Goal: Task Accomplishment & Management: Manage account settings

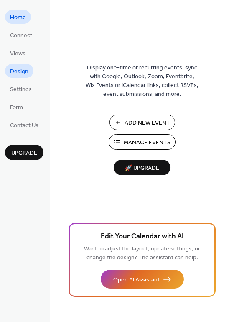
click at [30, 70] on link "Design" at bounding box center [19, 71] width 28 height 14
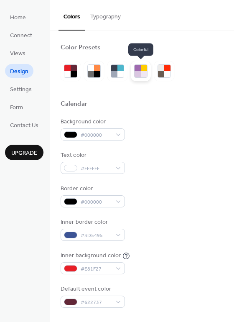
click at [143, 74] on div at bounding box center [144, 74] width 6 height 6
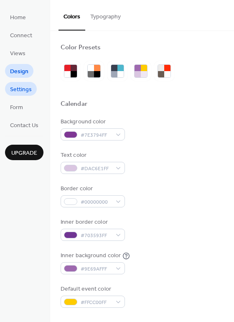
click at [32, 89] on link "Settings" at bounding box center [21, 89] width 32 height 14
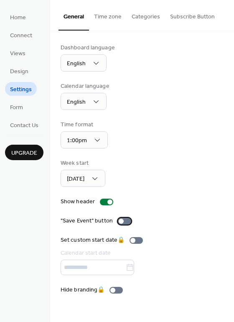
click at [122, 216] on label ""Save Event" button" at bounding box center [98, 220] width 74 height 9
click at [23, 18] on span "Home" at bounding box center [18, 17] width 16 height 9
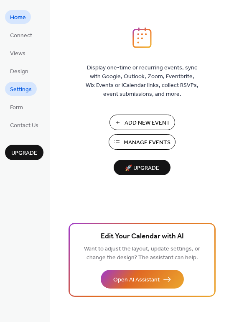
click at [25, 88] on span "Settings" at bounding box center [21, 89] width 22 height 9
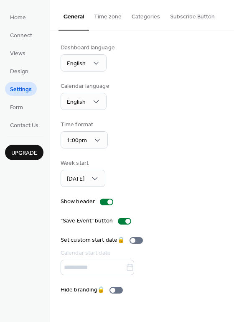
click at [109, 14] on button "Time zone" at bounding box center [108, 15] width 38 height 30
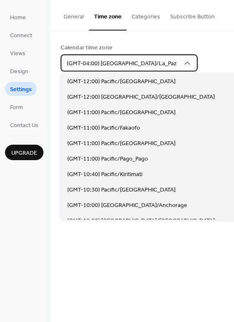
click at [129, 60] on span "(GMT-04:00) America/La_Paz" at bounding box center [122, 63] width 110 height 11
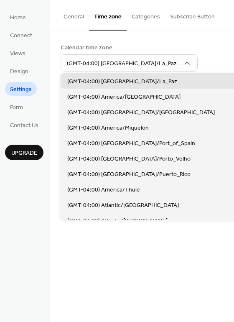
click at [189, 45] on div "Calendar time zone" at bounding box center [141, 47] width 161 height 9
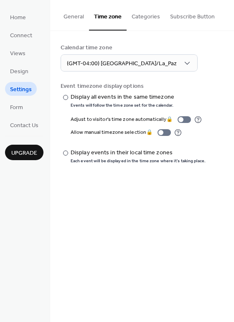
click at [136, 17] on button "Categories" at bounding box center [146, 15] width 38 height 30
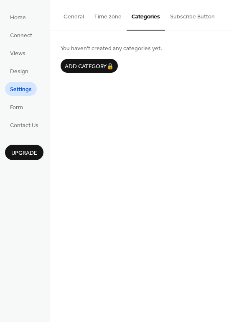
click at [183, 16] on button "Subscribe Button" at bounding box center [192, 15] width 55 height 30
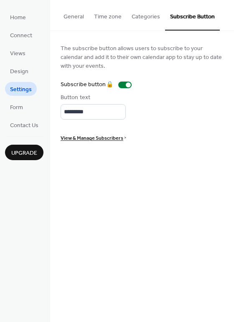
click at [66, 13] on button "General" at bounding box center [73, 15] width 30 height 30
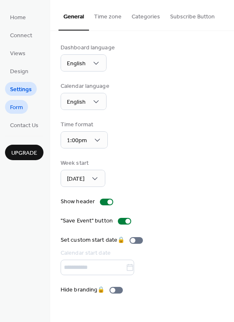
click at [20, 104] on span "Form" at bounding box center [16, 107] width 13 height 9
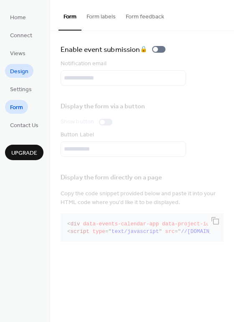
click at [23, 74] on span "Design" at bounding box center [19, 71] width 18 height 9
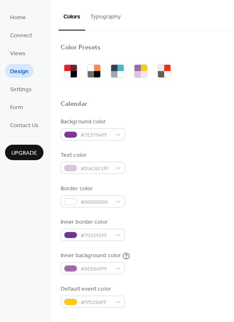
click at [104, 21] on button "Typography" at bounding box center [105, 15] width 41 height 30
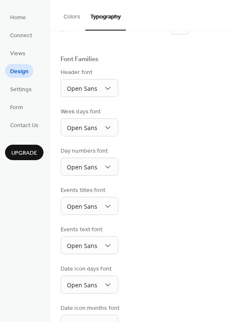
scroll to position [61, 0]
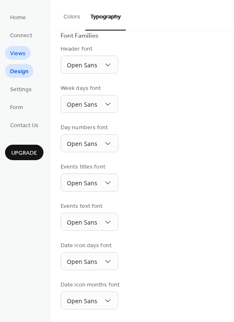
click at [18, 53] on span "Views" at bounding box center [17, 53] width 15 height 9
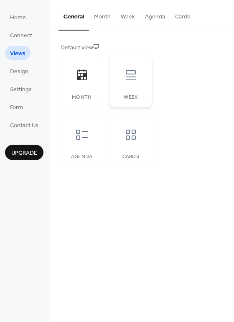
click at [123, 79] on div at bounding box center [130, 75] width 25 height 25
click at [87, 147] on div "Agenda" at bounding box center [82, 140] width 42 height 53
click at [130, 148] on div "Cards" at bounding box center [130, 140] width 42 height 53
click at [142, 133] on div at bounding box center [130, 134] width 25 height 25
click at [77, 136] on icon at bounding box center [81, 134] width 13 height 13
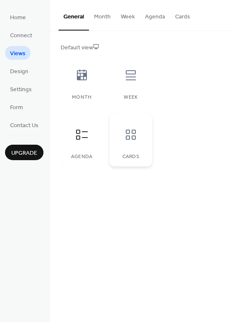
click at [115, 138] on div "Cards" at bounding box center [130, 140] width 42 height 53
click at [115, 91] on div "Week" at bounding box center [130, 80] width 42 height 53
click at [124, 140] on icon at bounding box center [130, 134] width 13 height 13
click at [85, 139] on icon at bounding box center [81, 134] width 13 height 13
click at [120, 137] on div at bounding box center [130, 134] width 25 height 25
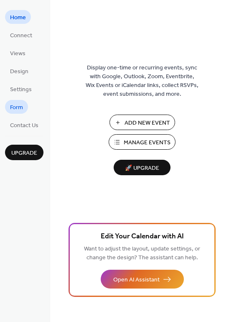
click at [19, 113] on link "Form" at bounding box center [16, 107] width 23 height 14
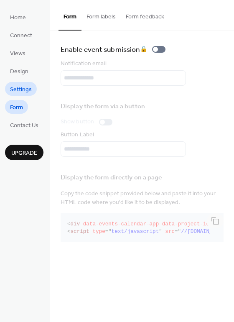
click at [29, 91] on span "Settings" at bounding box center [21, 89] width 22 height 9
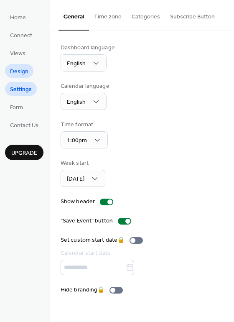
click at [25, 76] on span "Design" at bounding box center [19, 71] width 18 height 9
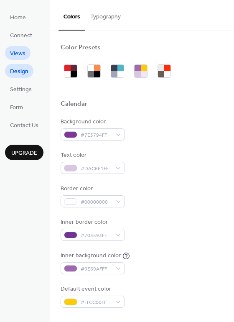
click at [20, 54] on span "Views" at bounding box center [17, 53] width 15 height 9
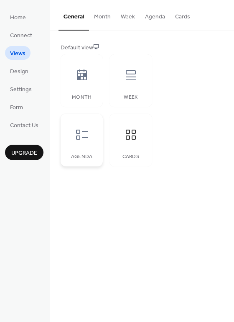
click at [91, 137] on div at bounding box center [81, 134] width 25 height 25
click at [132, 87] on div at bounding box center [130, 75] width 25 height 25
click at [134, 18] on button "Week" at bounding box center [128, 15] width 24 height 30
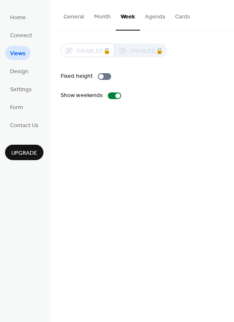
click at [104, 15] on button "Month" at bounding box center [102, 15] width 27 height 30
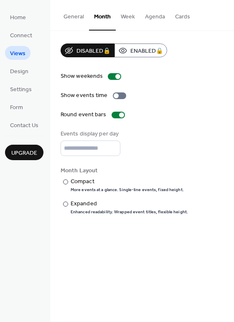
click at [132, 15] on button "Week" at bounding box center [128, 15] width 24 height 30
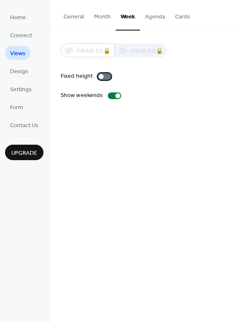
click at [99, 76] on div at bounding box center [101, 76] width 5 height 5
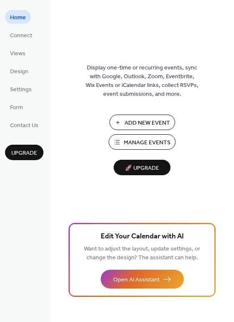
click at [154, 141] on span "Manage Events" at bounding box center [147, 142] width 47 height 9
click at [152, 119] on span "Add New Event" at bounding box center [147, 123] width 46 height 9
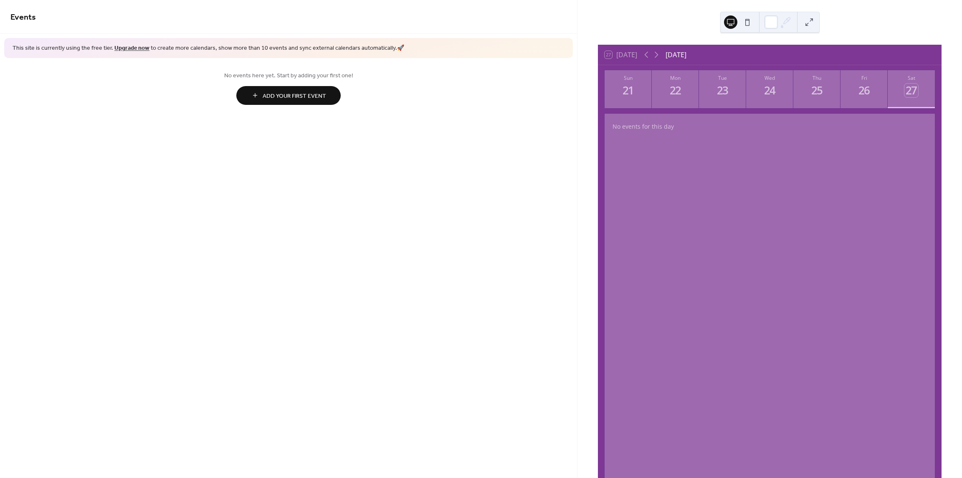
click at [260, 96] on button "Add Your First Event" at bounding box center [288, 95] width 104 height 19
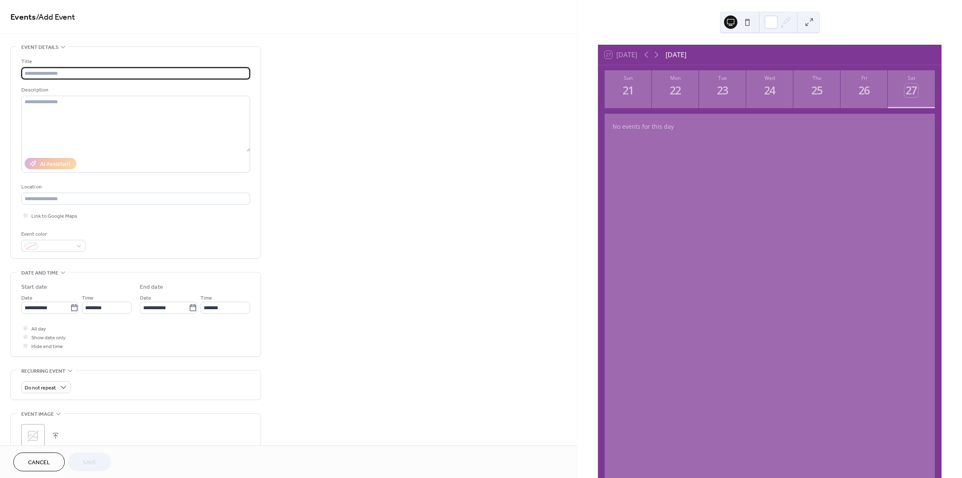
click at [57, 73] on input "text" at bounding box center [135, 73] width 229 height 12
type input "**********"
click at [84, 196] on input "text" at bounding box center [135, 199] width 229 height 12
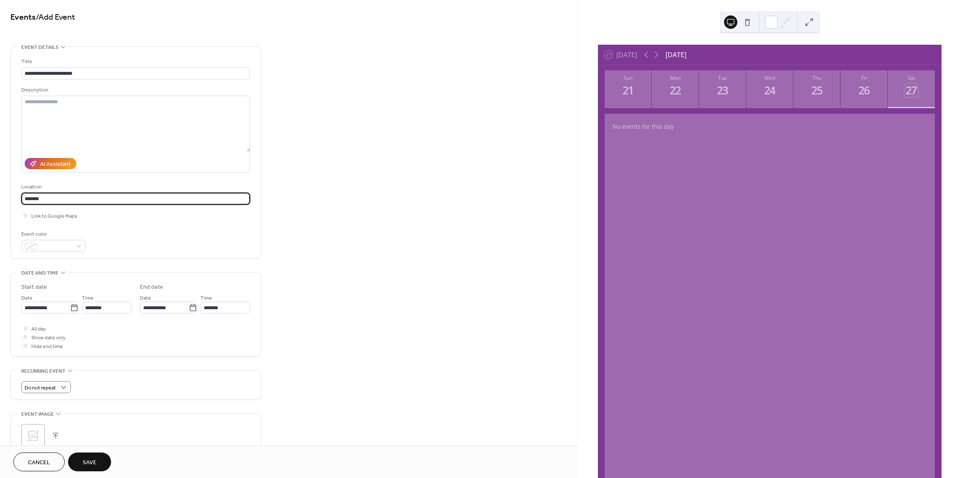
type input "*******"
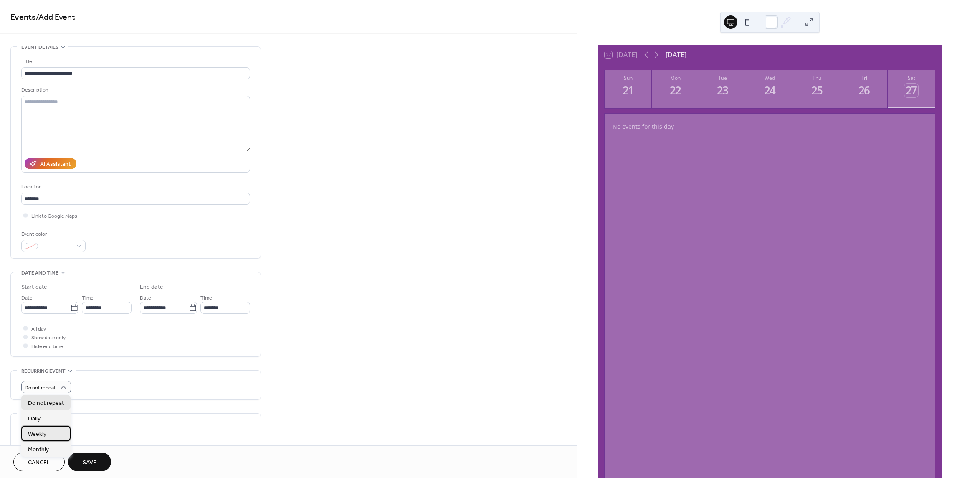
click at [57, 432] on div "Weekly" at bounding box center [45, 433] width 49 height 15
click at [58, 308] on input "**********" at bounding box center [45, 308] width 49 height 12
click at [59, 398] on td "23" at bounding box center [59, 395] width 13 height 12
type input "**********"
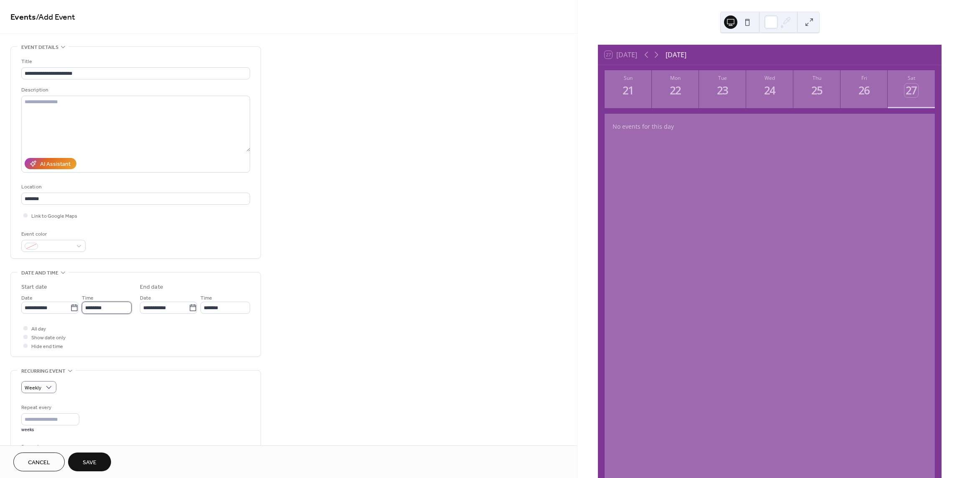
click at [98, 308] on input "********" at bounding box center [107, 308] width 50 height 12
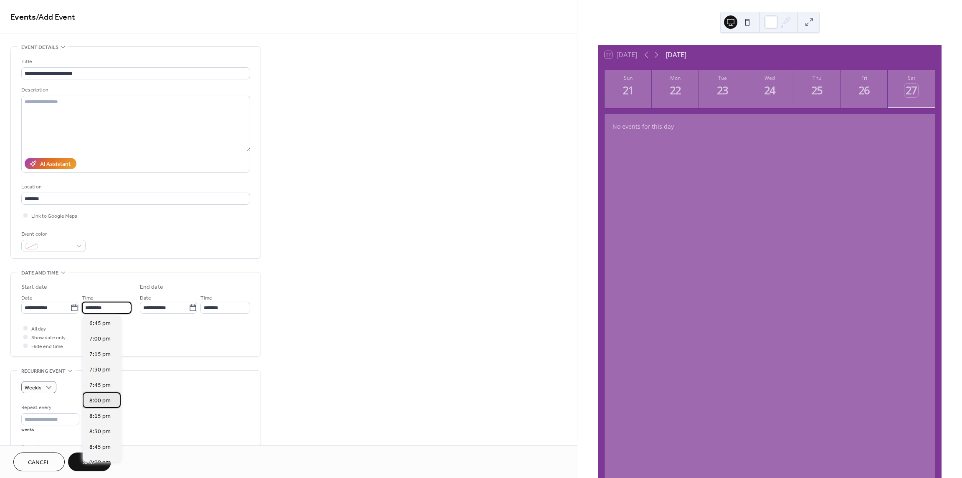
click at [108, 401] on span "8:00 pm" at bounding box center [99, 400] width 21 height 9
type input "*******"
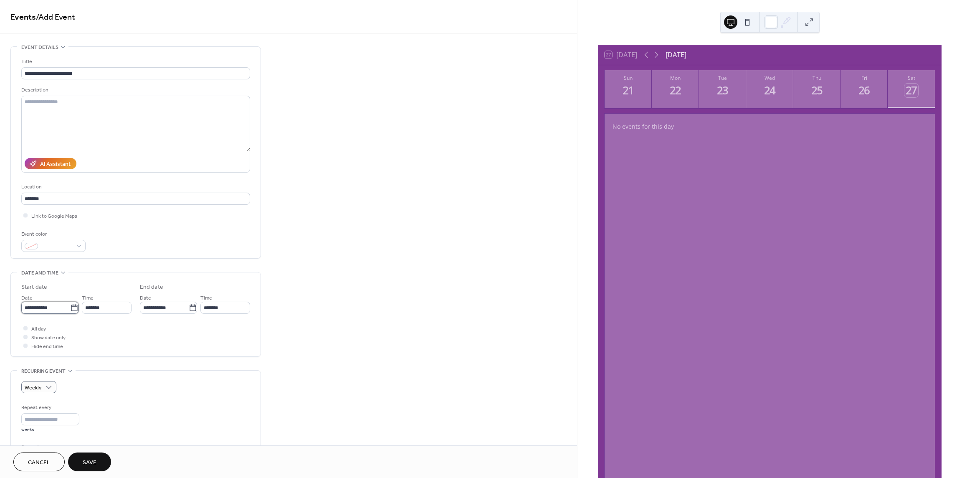
click at [62, 308] on input "**********" at bounding box center [45, 308] width 49 height 12
click at [60, 422] on td "7" at bounding box center [59, 421] width 13 height 12
type input "**********"
click at [218, 311] on input "*******" at bounding box center [225, 308] width 50 height 12
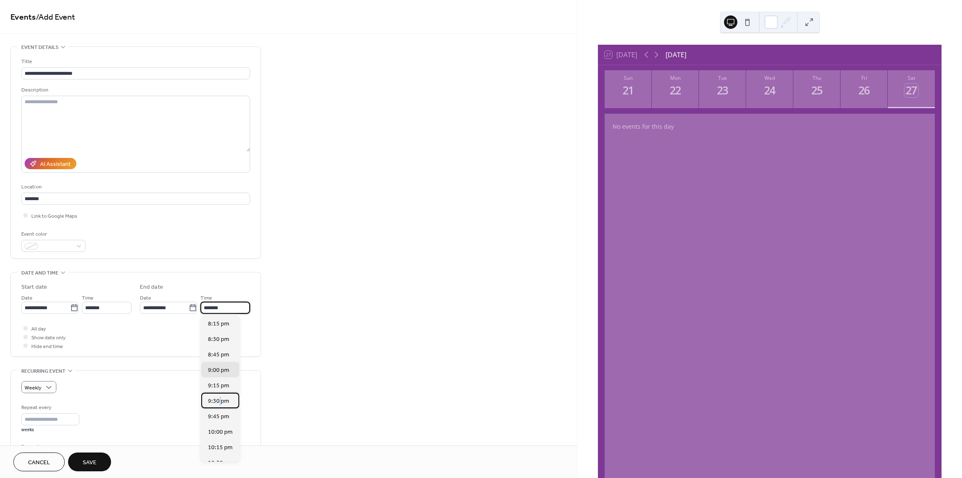
click at [220, 404] on span "9:30 pm" at bounding box center [218, 401] width 21 height 9
type input "*******"
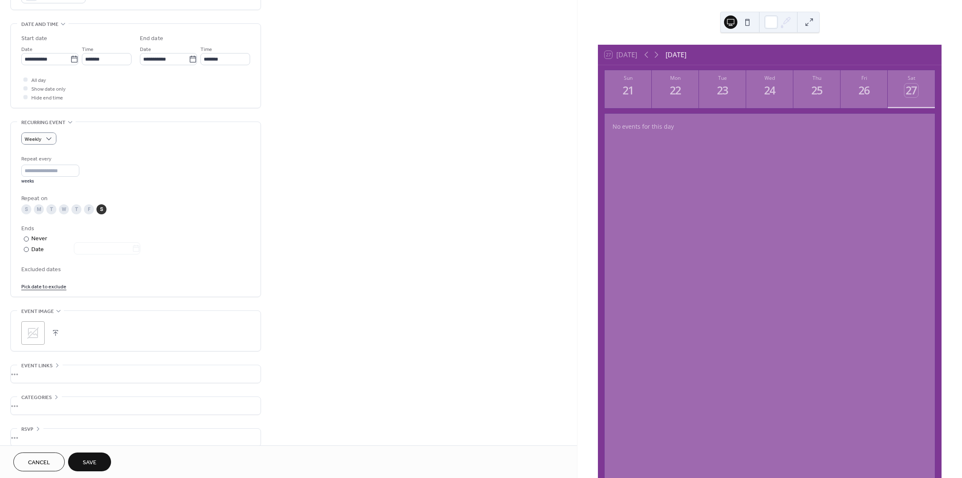
scroll to position [258, 0]
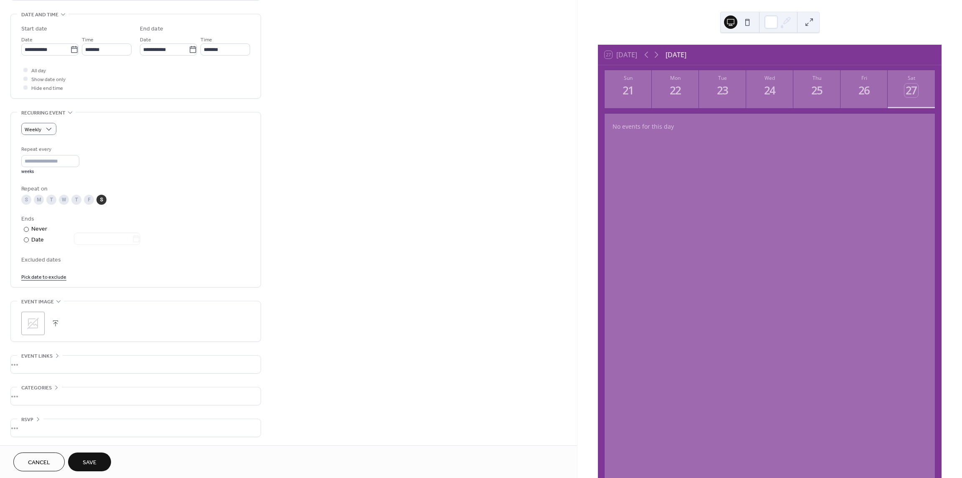
click at [52, 386] on div "Categories" at bounding box center [39, 387] width 45 height 9
click at [141, 376] on div "**********" at bounding box center [135, 129] width 251 height 683
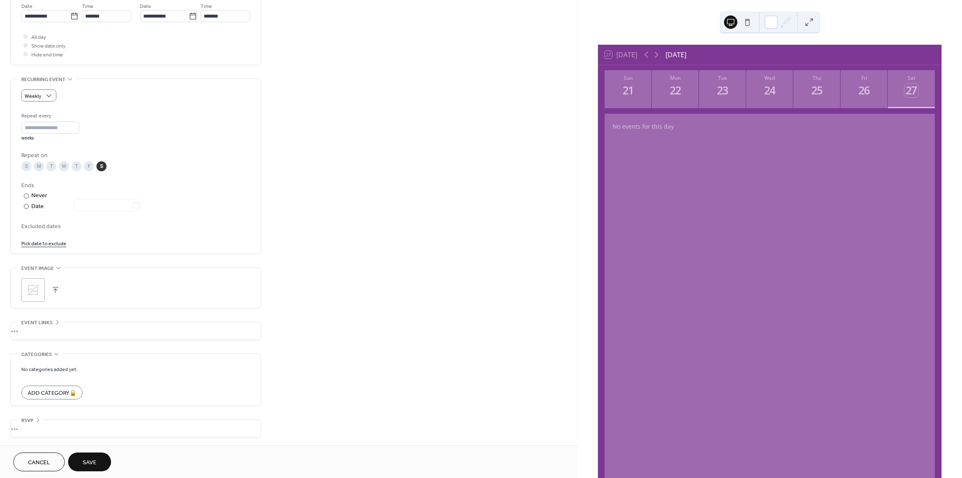
scroll to position [292, 0]
click at [90, 459] on span "Save" at bounding box center [90, 462] width 14 height 9
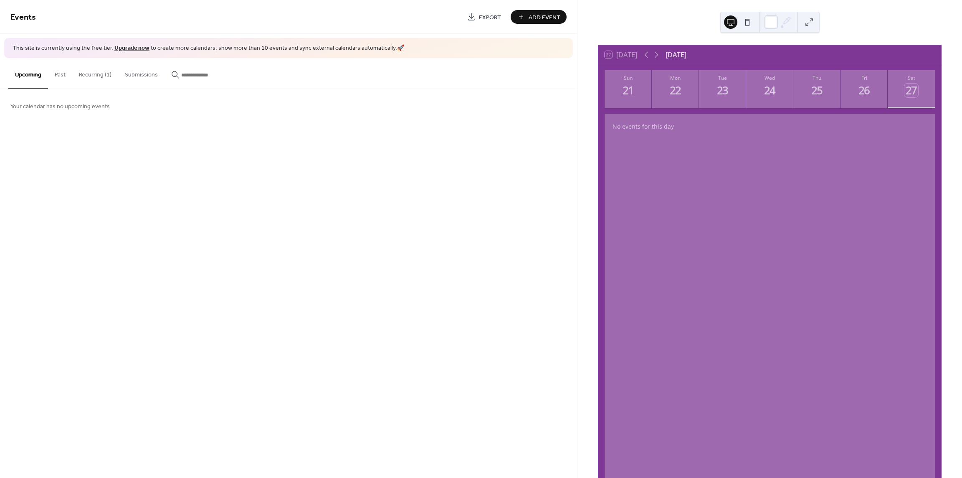
click at [102, 75] on button "Recurring (1)" at bounding box center [95, 73] width 46 height 30
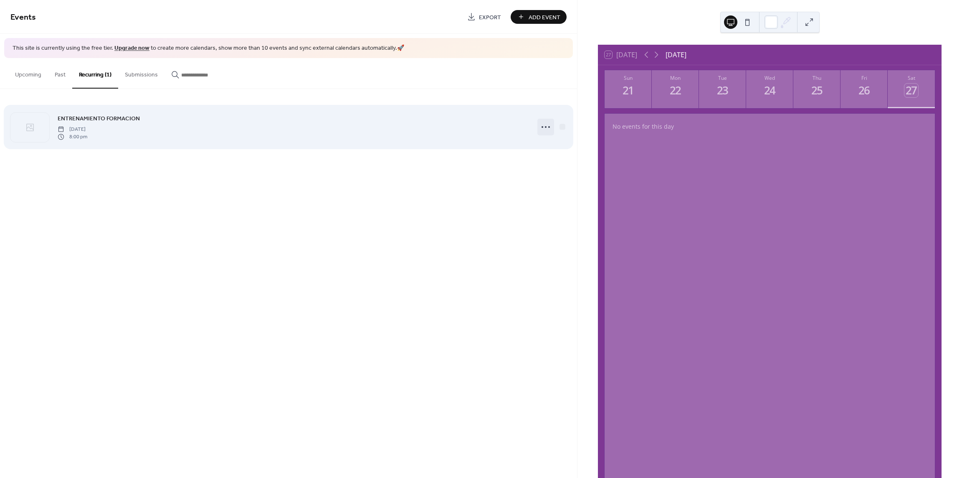
click at [551, 124] on icon at bounding box center [545, 126] width 13 height 13
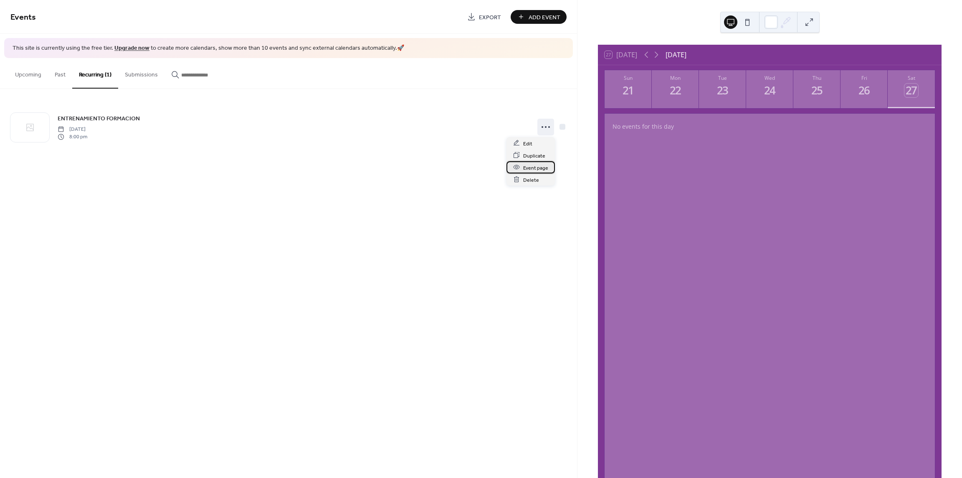
click at [544, 169] on span "Event page" at bounding box center [535, 167] width 25 height 9
click at [533, 17] on span "Add Event" at bounding box center [545, 17] width 32 height 9
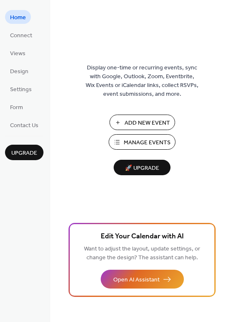
click at [149, 142] on span "Manage Events" at bounding box center [147, 142] width 47 height 9
click at [28, 77] on link "Design" at bounding box center [19, 71] width 28 height 14
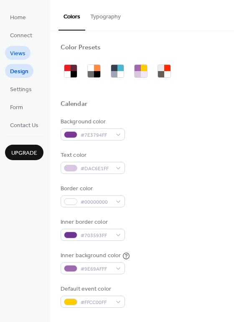
click at [18, 49] on span "Views" at bounding box center [17, 53] width 15 height 9
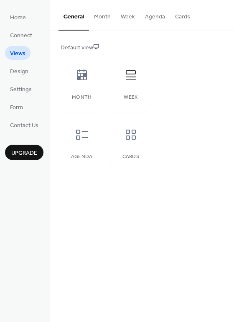
click at [154, 84] on div "Default view Month Week Agenda Cards" at bounding box center [142, 104] width 163 height 123
click at [77, 139] on icon at bounding box center [82, 134] width 12 height 10
click at [129, 146] on div at bounding box center [130, 134] width 25 height 25
click at [97, 150] on div "Agenda" at bounding box center [82, 140] width 42 height 53
click at [124, 146] on div at bounding box center [130, 134] width 25 height 25
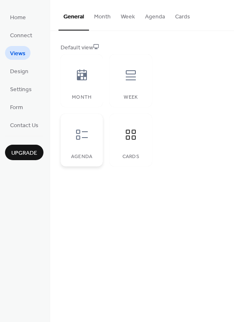
click at [88, 152] on div "Agenda" at bounding box center [82, 140] width 42 height 53
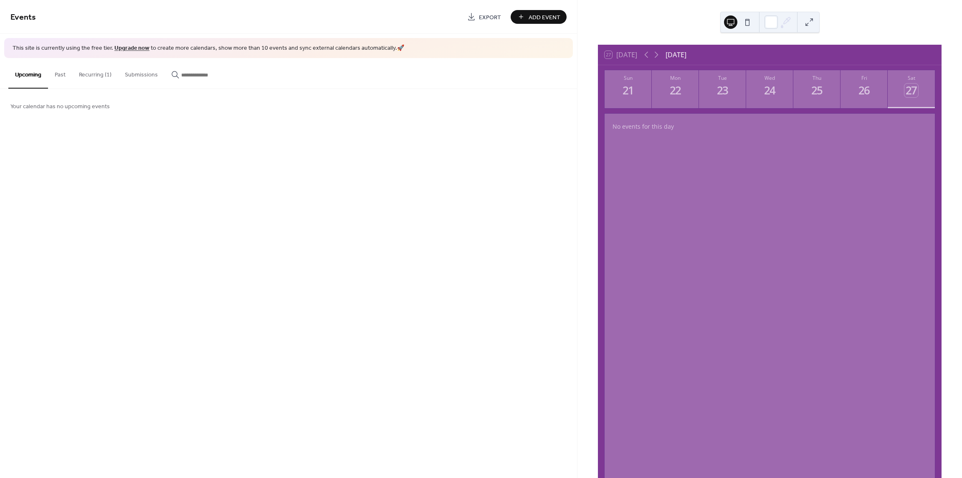
click at [99, 75] on button "Recurring (1)" at bounding box center [95, 73] width 46 height 30
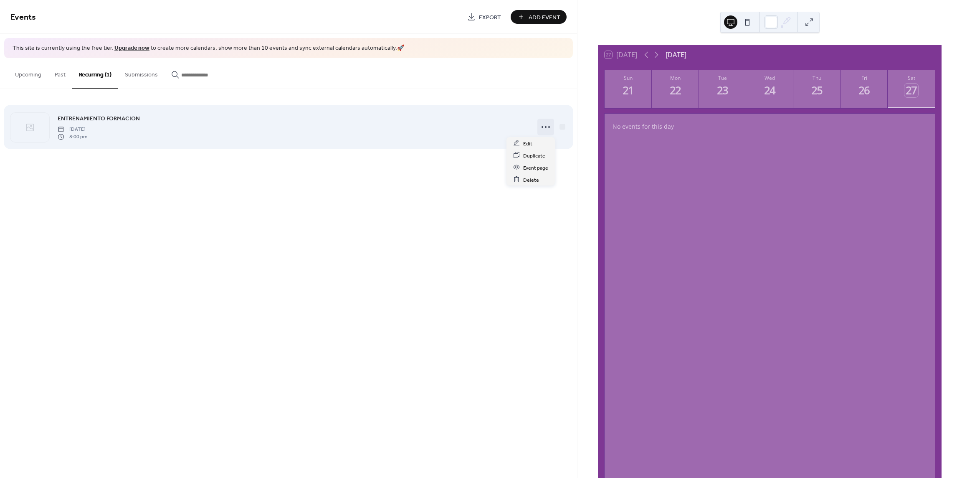
click at [545, 127] on icon at bounding box center [545, 126] width 13 height 13
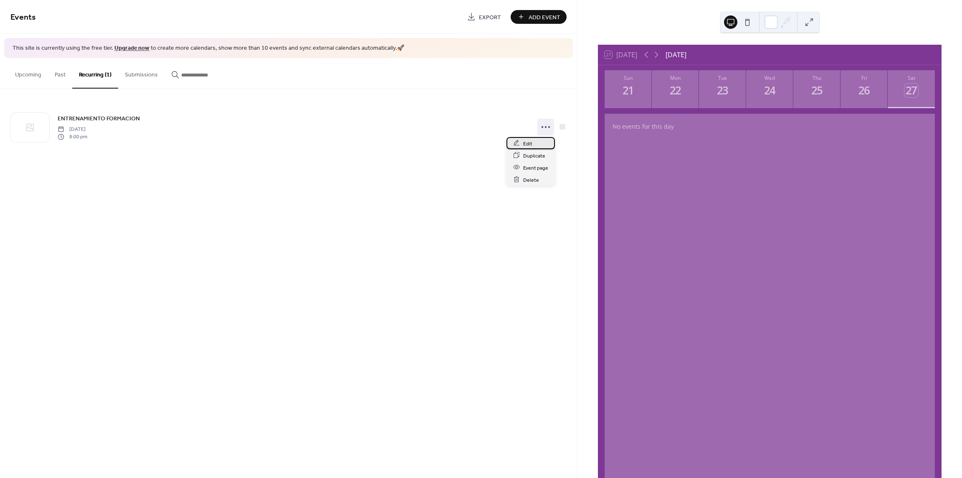
click at [532, 142] on span "Edit" at bounding box center [527, 143] width 9 height 9
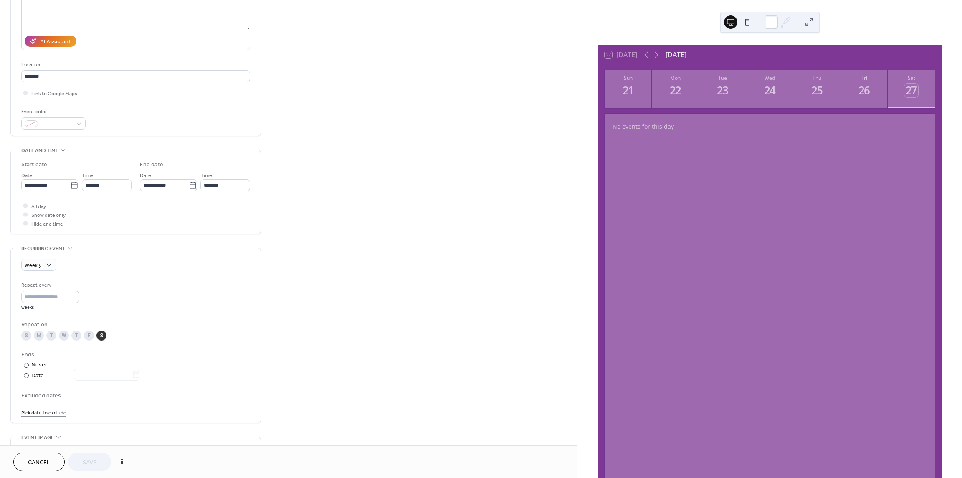
scroll to position [125, 0]
click at [27, 372] on div at bounding box center [26, 372] width 5 height 5
click at [129, 369] on input "text" at bounding box center [103, 371] width 58 height 12
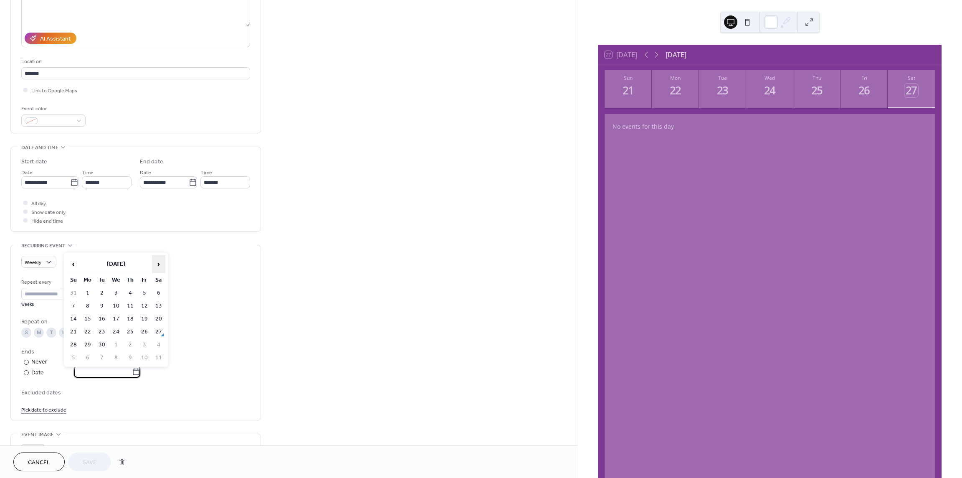
click at [160, 261] on span "›" at bounding box center [158, 264] width 13 height 17
click at [102, 348] on td "28" at bounding box center [101, 345] width 13 height 12
type input "**********"
click at [82, 455] on button "Save" at bounding box center [89, 461] width 43 height 19
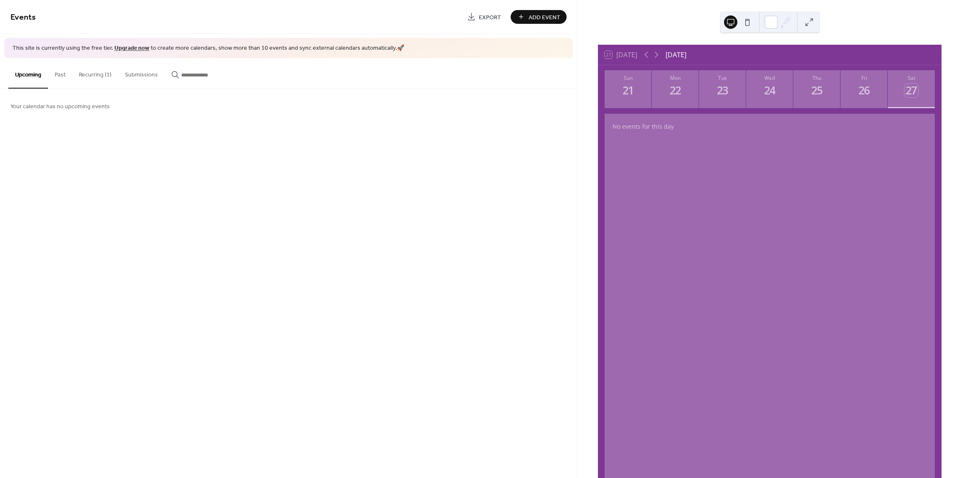
click at [83, 74] on button "Recurring (1)" at bounding box center [95, 73] width 46 height 30
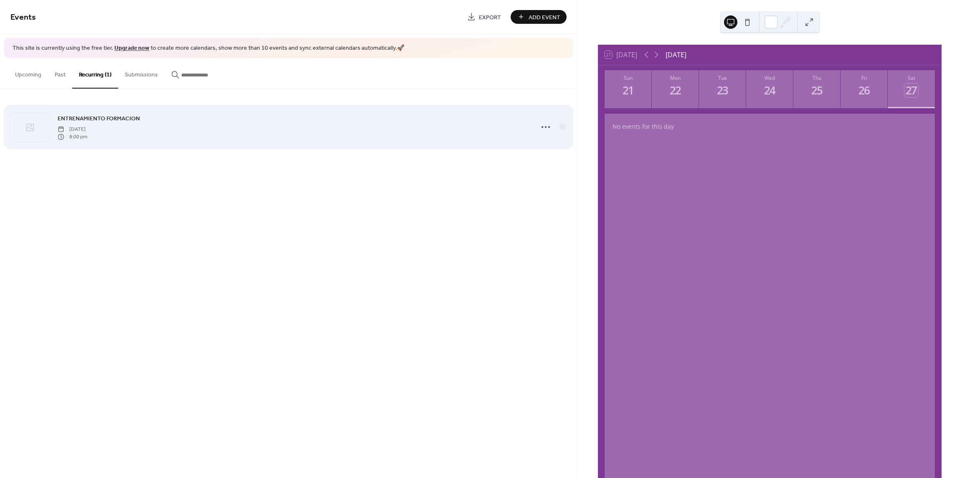
click at [87, 122] on span "ENTRENAMIENTO FORMACION" at bounding box center [99, 118] width 82 height 9
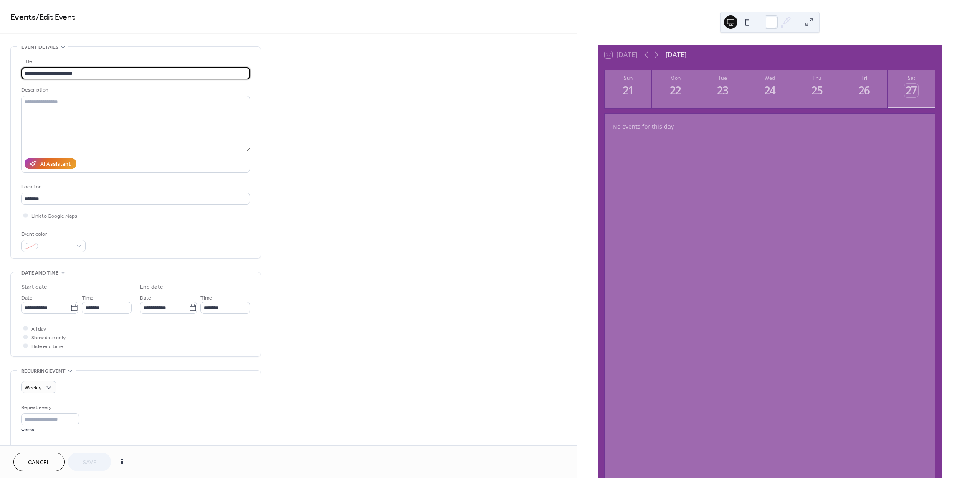
type input "**********"
click at [87, 122] on textarea at bounding box center [135, 124] width 229 height 56
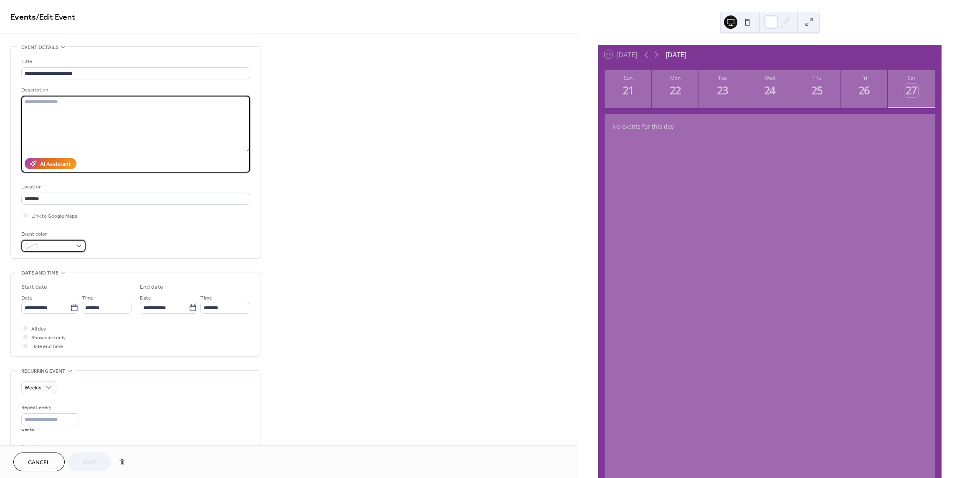
click at [77, 245] on div at bounding box center [53, 246] width 64 height 12
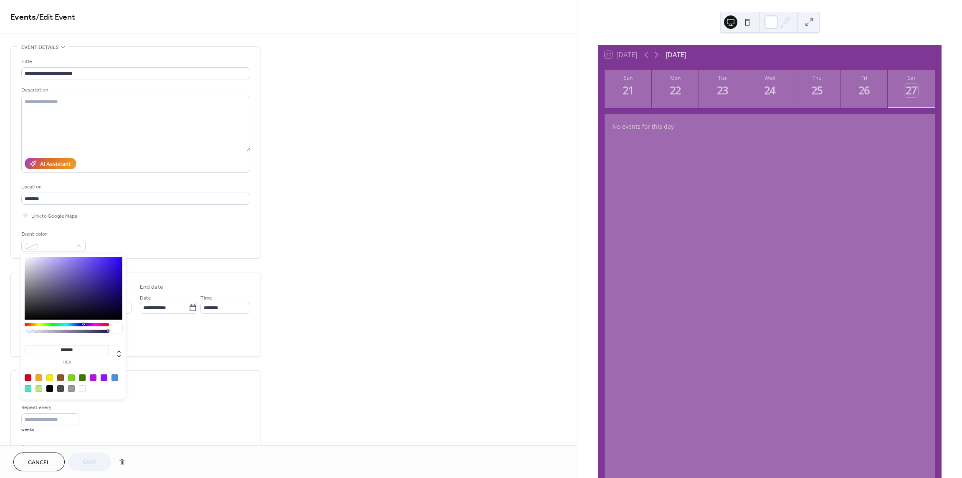
click at [112, 377] on div at bounding box center [115, 377] width 7 height 7
type input "*******"
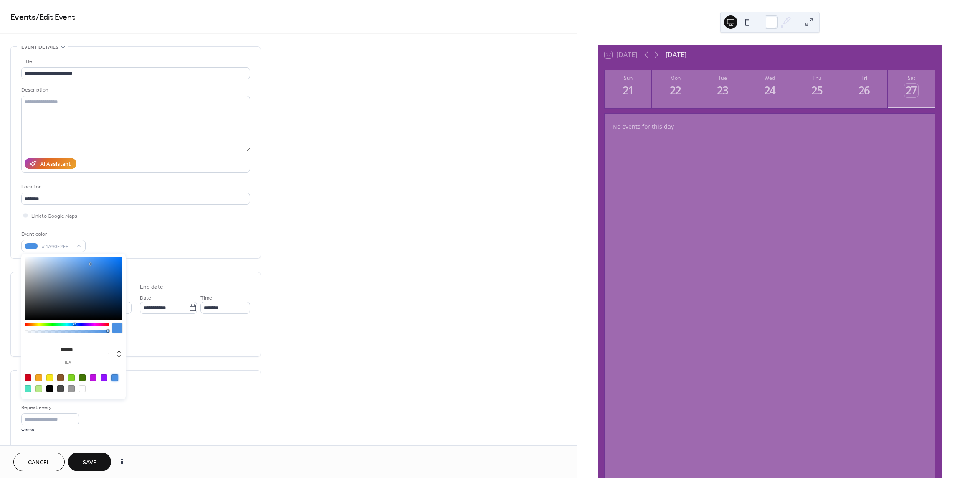
click at [277, 264] on div "**********" at bounding box center [288, 391] width 577 height 691
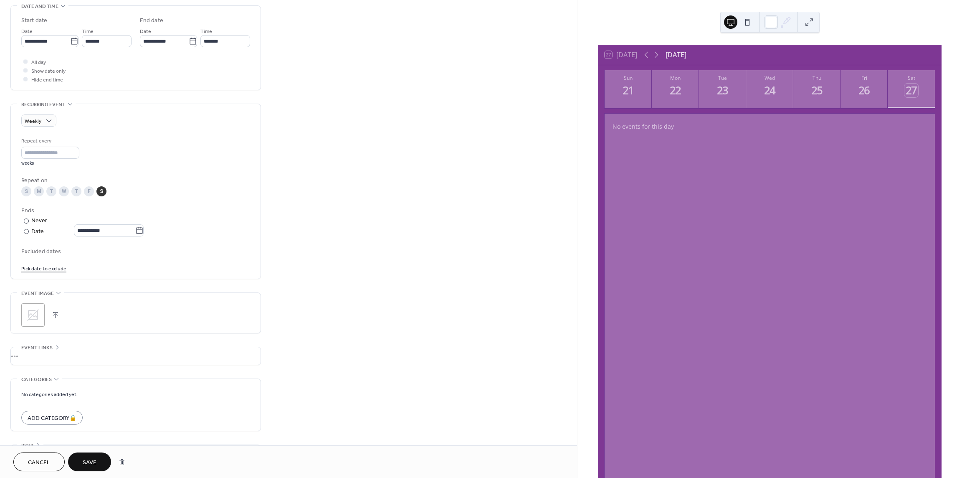
scroll to position [292, 0]
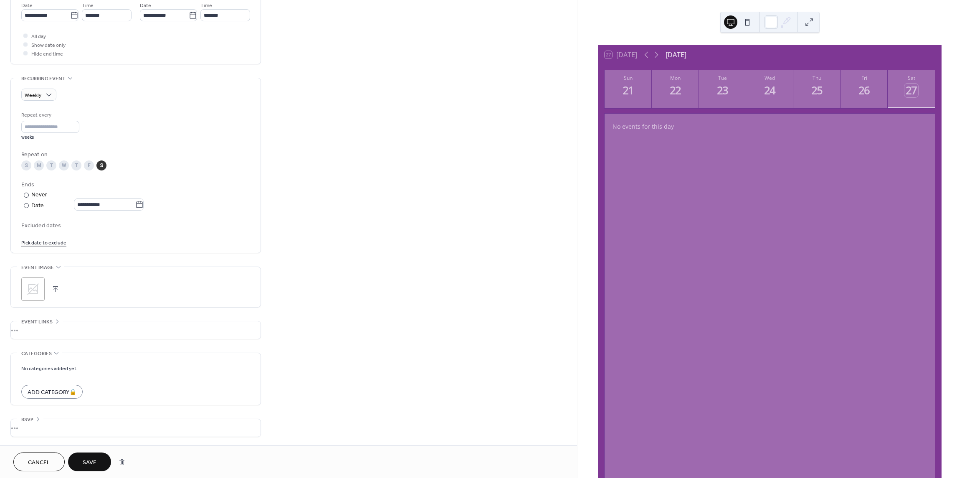
click at [91, 459] on span "Save" at bounding box center [90, 462] width 14 height 9
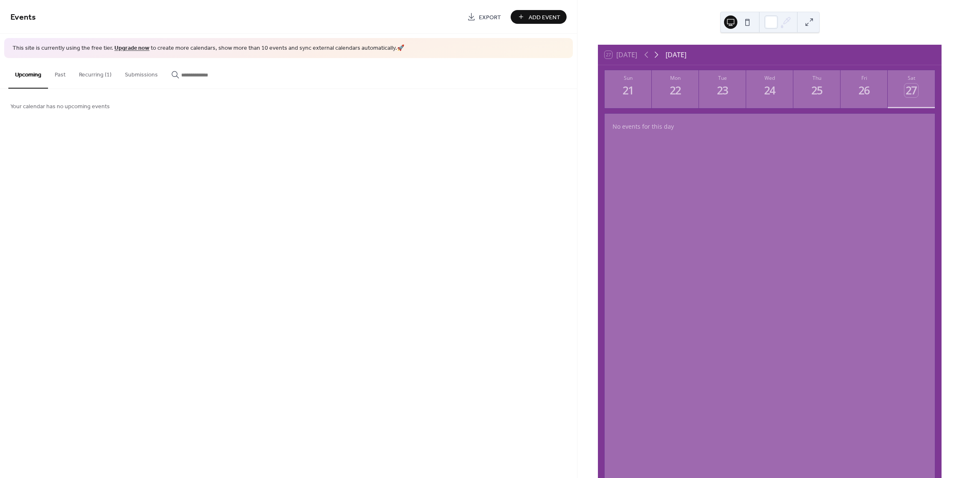
click at [657, 53] on icon at bounding box center [657, 55] width 10 height 10
click at [720, 94] on div "30" at bounding box center [723, 91] width 14 height 14
click at [89, 77] on button "Recurring (1)" at bounding box center [95, 73] width 46 height 30
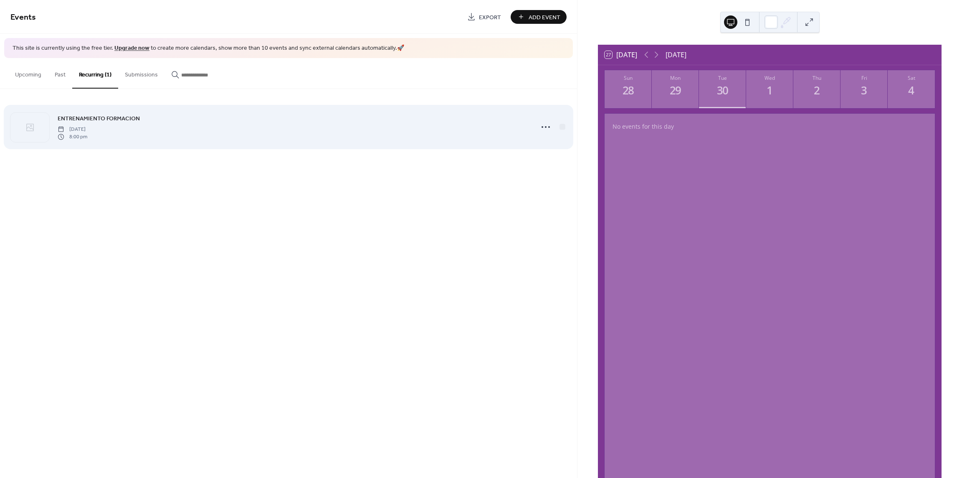
click at [87, 137] on span "8:00 pm" at bounding box center [73, 137] width 30 height 8
click at [541, 124] on icon at bounding box center [545, 126] width 13 height 13
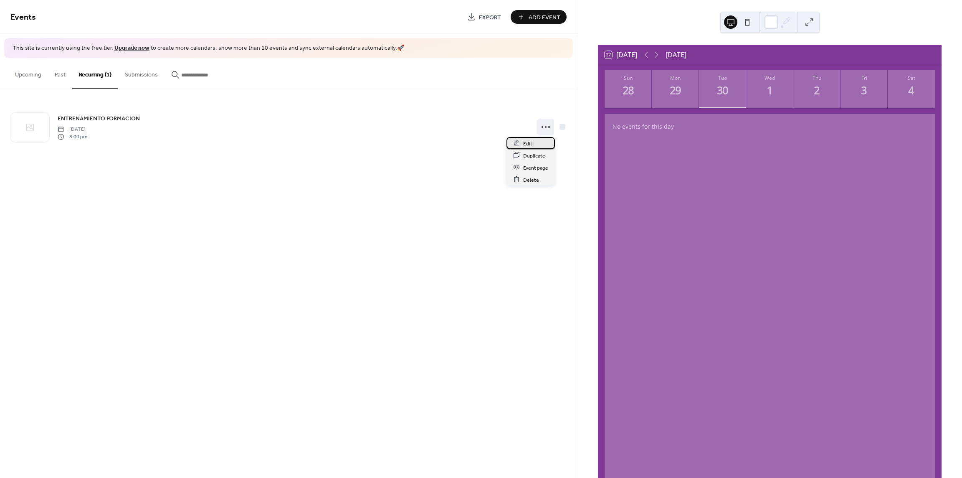
click at [534, 140] on div "Edit" at bounding box center [531, 143] width 48 height 12
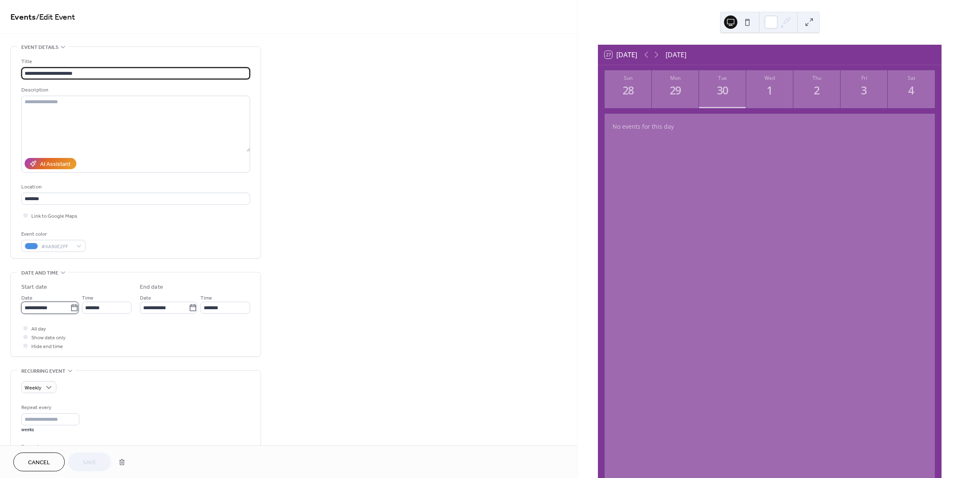
click at [43, 307] on input "**********" at bounding box center [45, 308] width 49 height 12
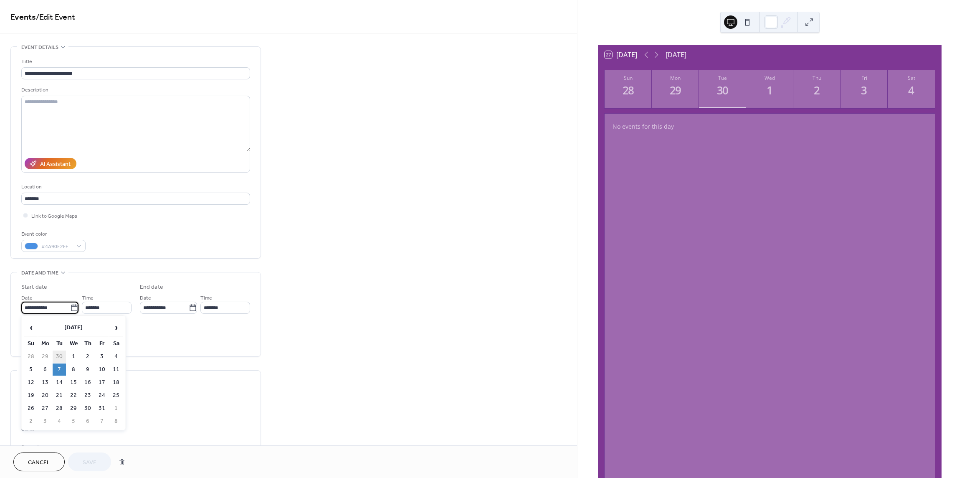
click at [58, 355] on td "30" at bounding box center [59, 356] width 13 height 12
type input "**********"
click at [91, 458] on span "Save" at bounding box center [90, 462] width 14 height 9
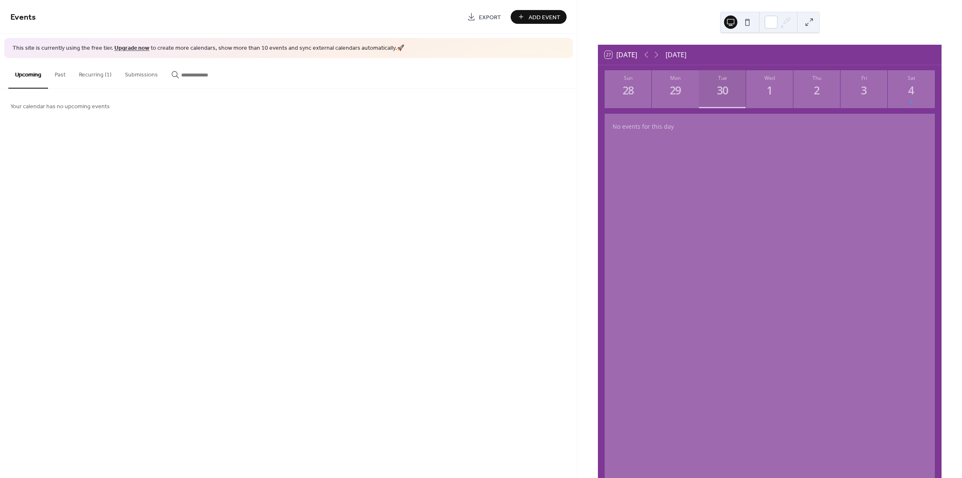
click at [724, 93] on div "30" at bounding box center [723, 91] width 14 height 14
click at [658, 96] on button "Mon 29" at bounding box center [675, 89] width 47 height 38
click at [720, 91] on div "30" at bounding box center [723, 91] width 14 height 14
click at [675, 95] on div "29" at bounding box center [676, 91] width 14 height 14
click at [719, 89] on div "30" at bounding box center [723, 91] width 14 height 14
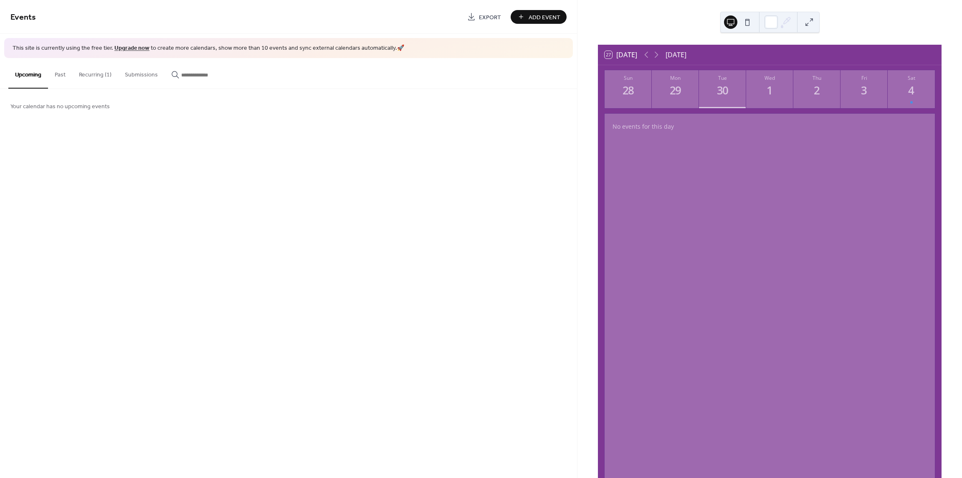
click at [103, 72] on button "Recurring (1)" at bounding box center [95, 73] width 46 height 30
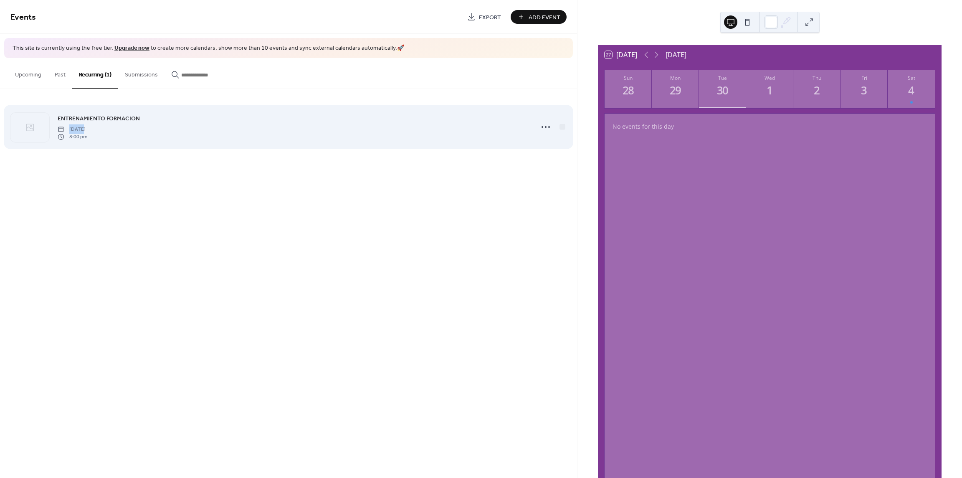
drag, startPoint x: 84, startPoint y: 127, endPoint x: 404, endPoint y: 142, distance: 320.7
click at [404, 142] on div "ENTRENAMIENTO FORMACION Tuesday, September 30, 2025 8:00 pm" at bounding box center [288, 126] width 556 height 51
click at [538, 129] on div at bounding box center [546, 127] width 17 height 17
click at [220, 115] on div "ENTRENAMIENTO FORMACION Tuesday, September 30, 2025 8:00 pm" at bounding box center [294, 127] width 472 height 27
click at [88, 112] on div "ENTRENAMIENTO FORMACION Tuesday, September 30, 2025 8:00 pm" at bounding box center [288, 126] width 556 height 51
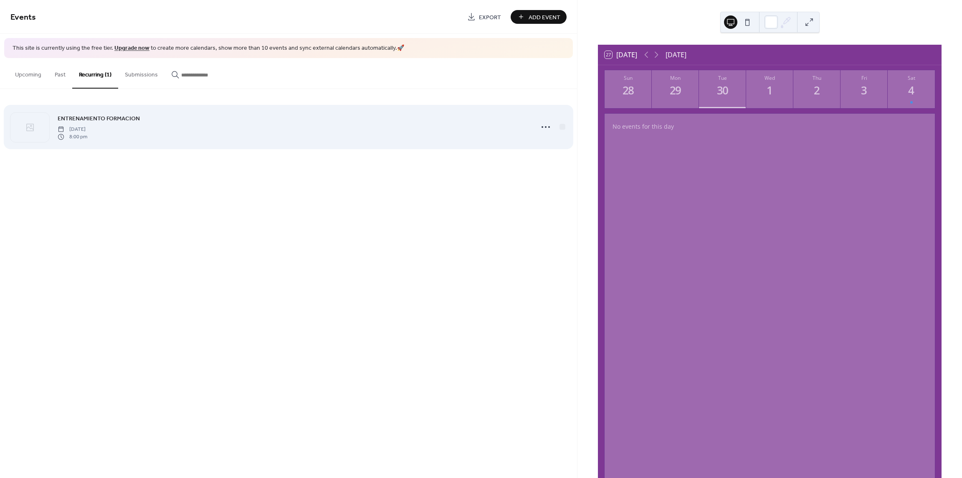
click at [87, 128] on span "Tuesday, September 30, 2025" at bounding box center [73, 129] width 30 height 8
click at [186, 124] on div "ENTRENAMIENTO FORMACION Tuesday, September 30, 2025 8:00 pm" at bounding box center [294, 127] width 472 height 27
click at [548, 124] on icon at bounding box center [545, 126] width 13 height 13
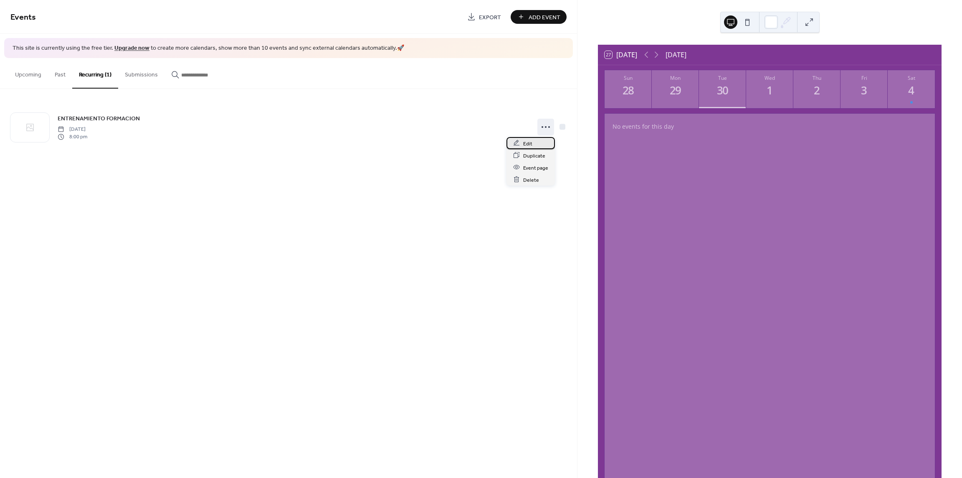
click at [530, 142] on span "Edit" at bounding box center [527, 143] width 9 height 9
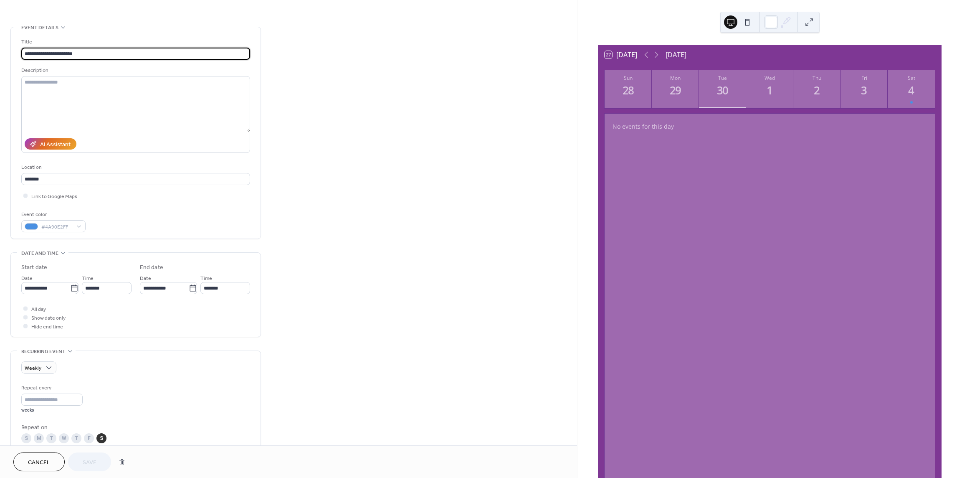
scroll to position [84, 0]
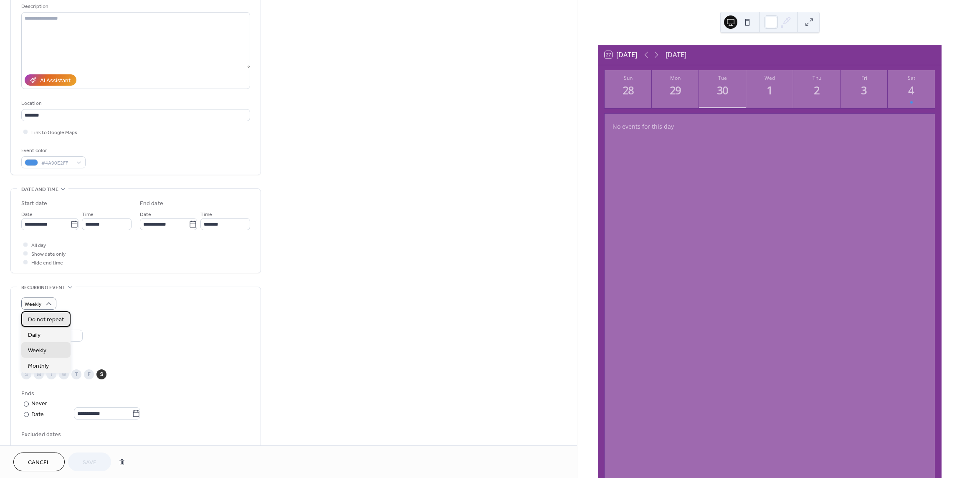
click at [48, 320] on span "Do not repeat" at bounding box center [46, 319] width 36 height 9
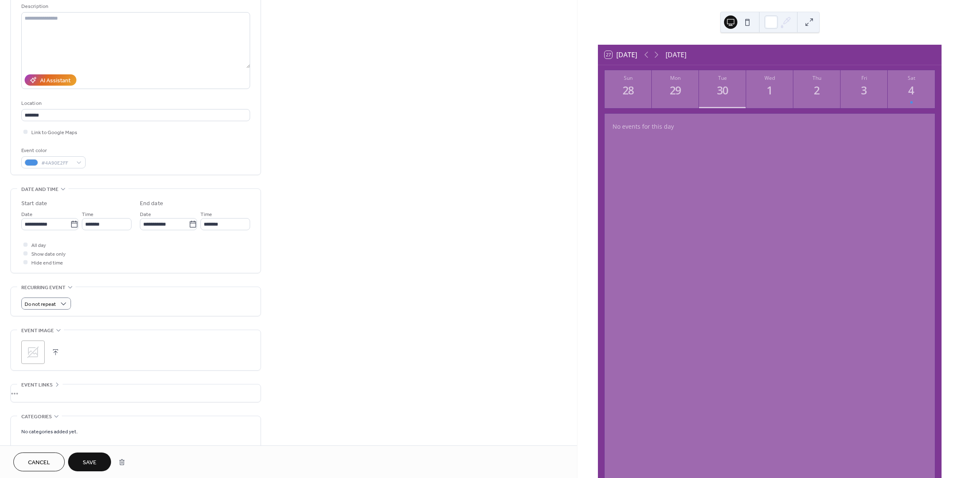
click at [97, 464] on button "Save" at bounding box center [89, 461] width 43 height 19
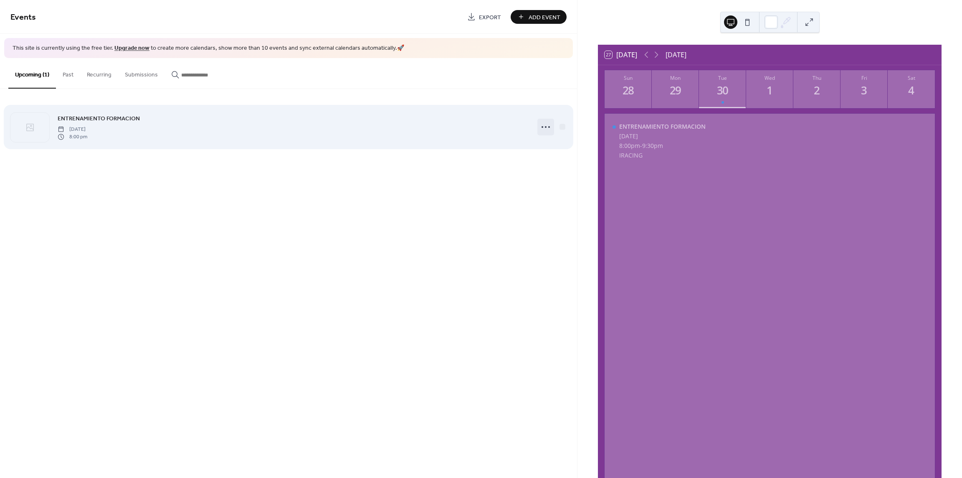
click at [540, 124] on icon at bounding box center [545, 126] width 13 height 13
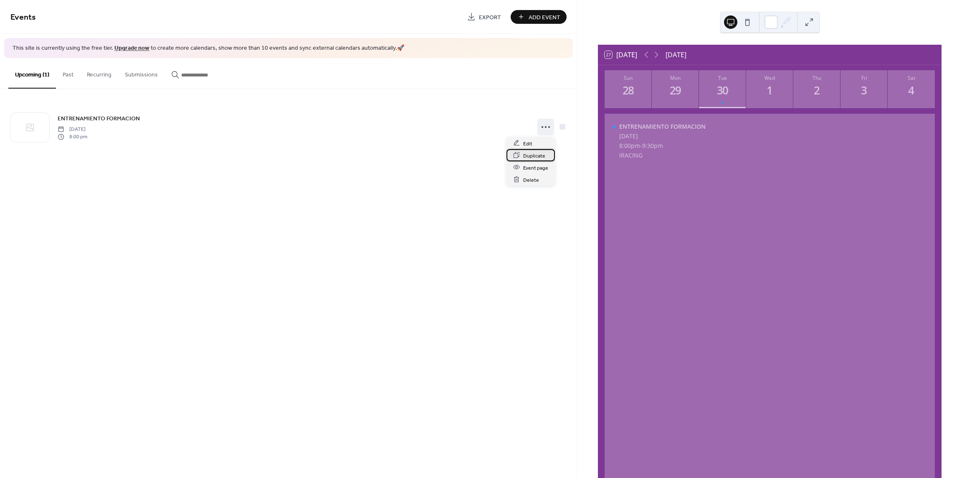
click at [525, 155] on span "Duplicate" at bounding box center [534, 155] width 22 height 9
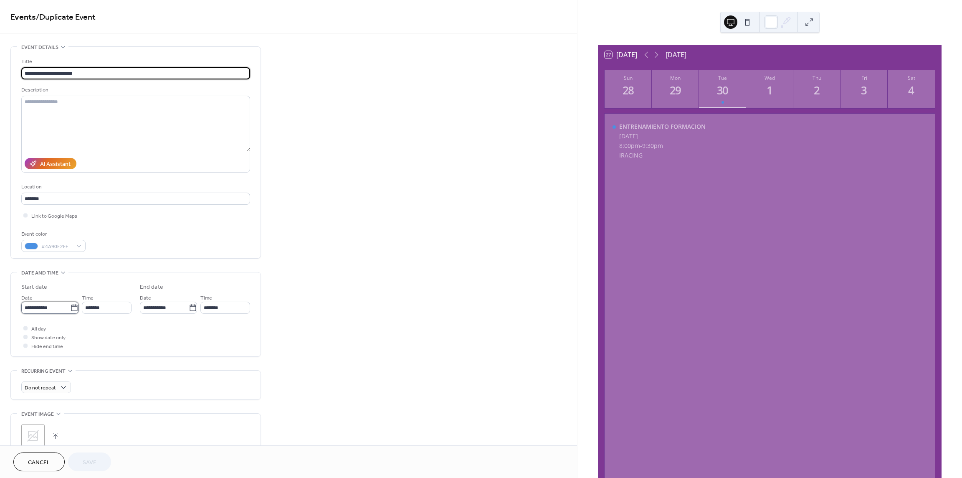
click at [42, 302] on input "**********" at bounding box center [45, 308] width 49 height 12
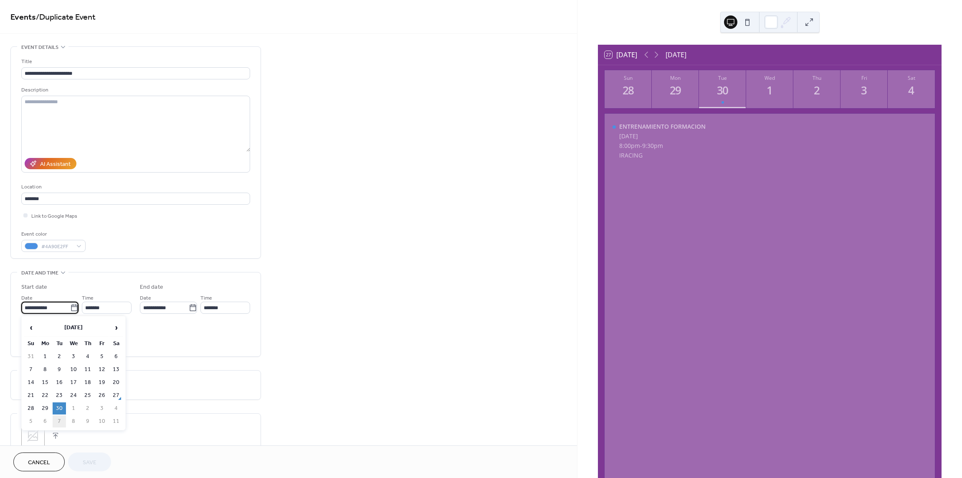
click at [63, 417] on td "7" at bounding box center [59, 421] width 13 height 12
type input "**********"
click at [87, 458] on span "Save" at bounding box center [90, 462] width 14 height 9
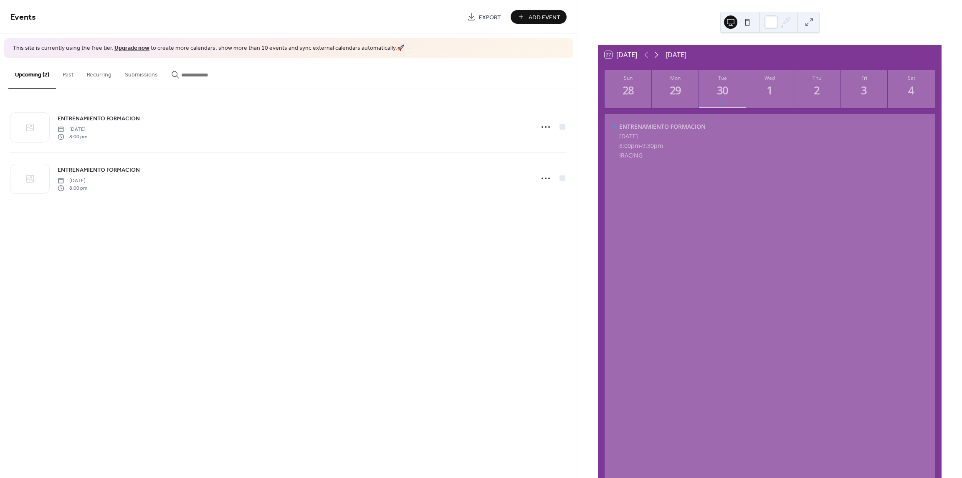
click at [657, 53] on icon at bounding box center [657, 55] width 10 height 10
click at [644, 55] on icon at bounding box center [647, 55] width 10 height 10
drag, startPoint x: 170, startPoint y: 181, endPoint x: 373, endPoint y: 262, distance: 218.3
click at [372, 266] on div "Events Export Add Event This site is currently using the free tier. Upgrade now…" at bounding box center [288, 239] width 577 height 478
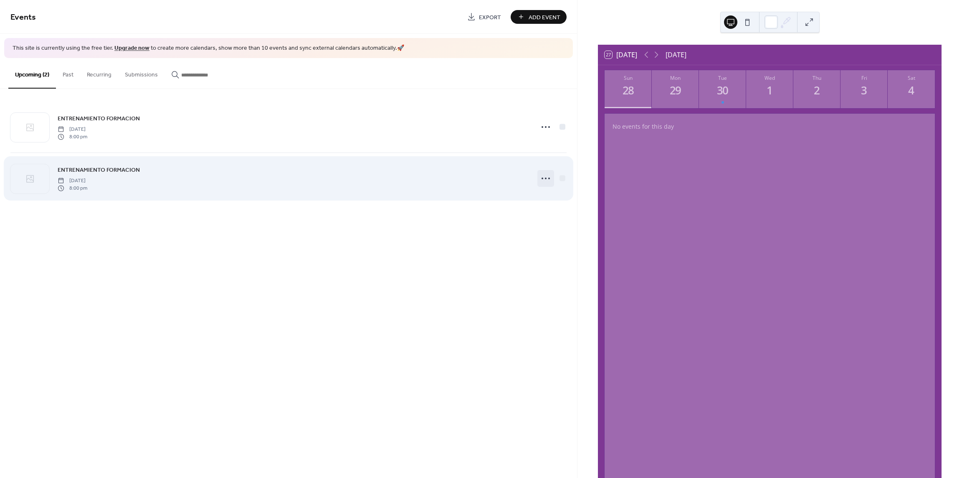
click at [548, 175] on icon at bounding box center [545, 178] width 13 height 13
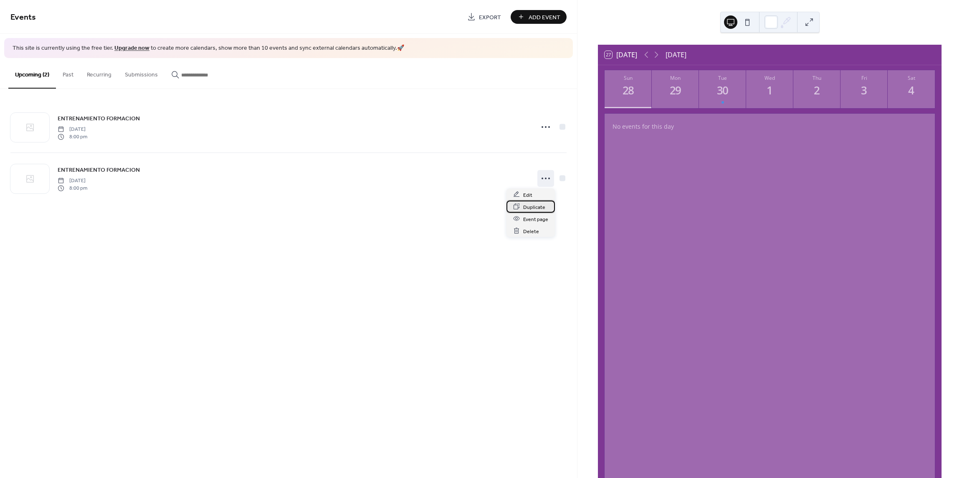
click at [542, 205] on span "Duplicate" at bounding box center [534, 207] width 22 height 9
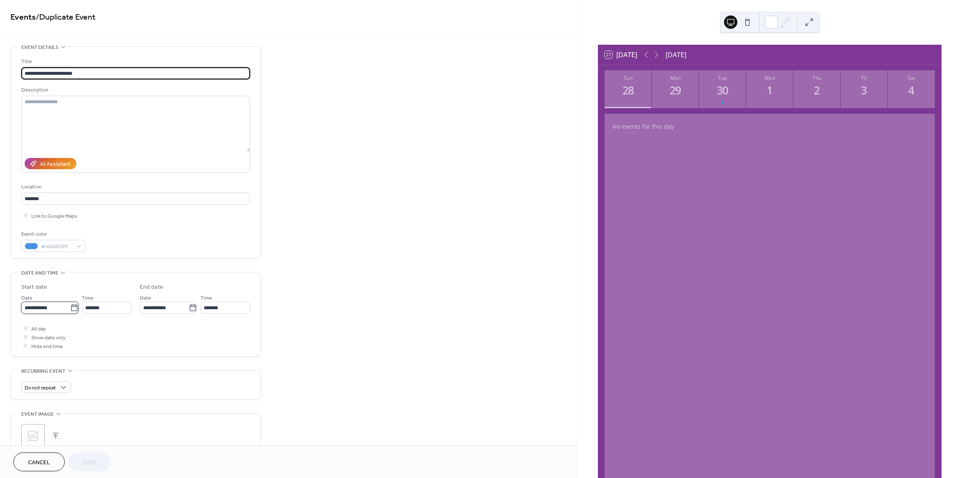
click at [54, 312] on input "**********" at bounding box center [45, 308] width 49 height 12
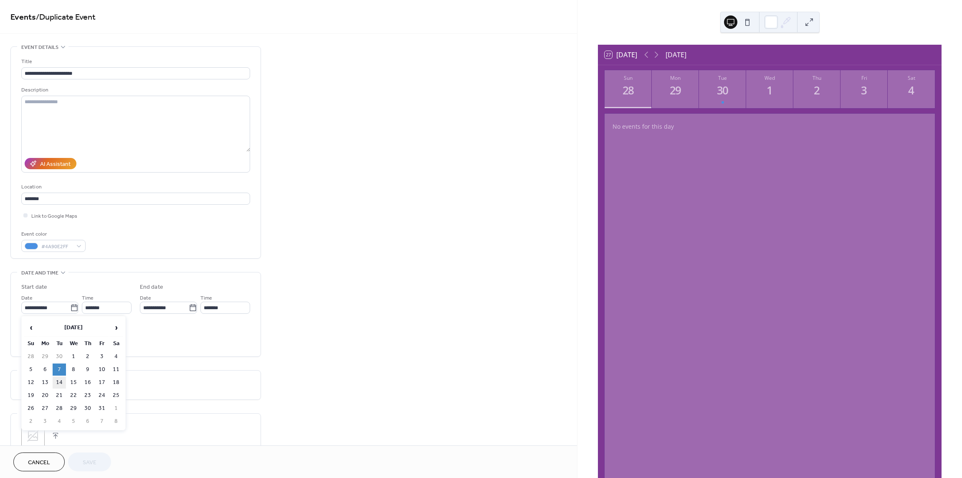
click at [57, 381] on td "14" at bounding box center [59, 382] width 13 height 12
type input "**********"
click at [92, 462] on span "Save" at bounding box center [90, 462] width 14 height 9
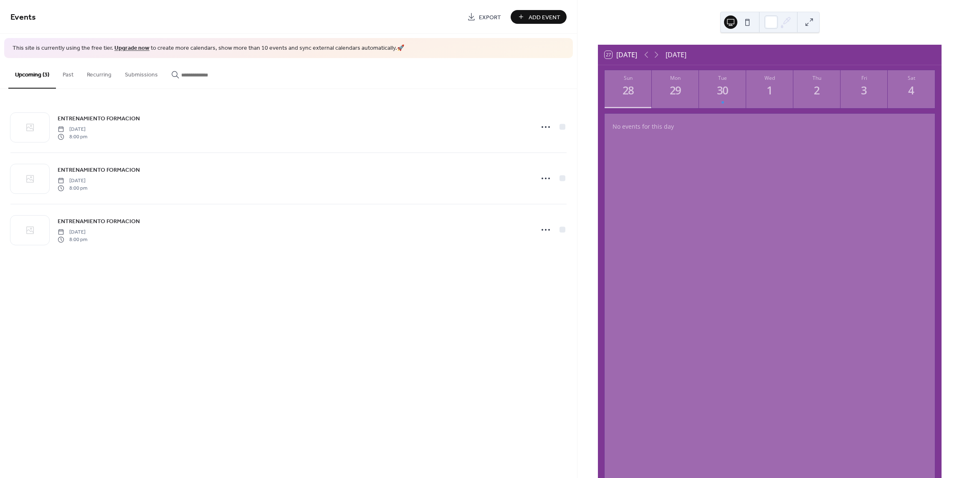
drag, startPoint x: 181, startPoint y: 238, endPoint x: 401, endPoint y: 342, distance: 243.1
click at [400, 342] on div "Events Export Add Event This site is currently using the free tier. Upgrade now…" at bounding box center [288, 239] width 577 height 478
click at [516, 15] on button "Add Event" at bounding box center [539, 17] width 56 height 14
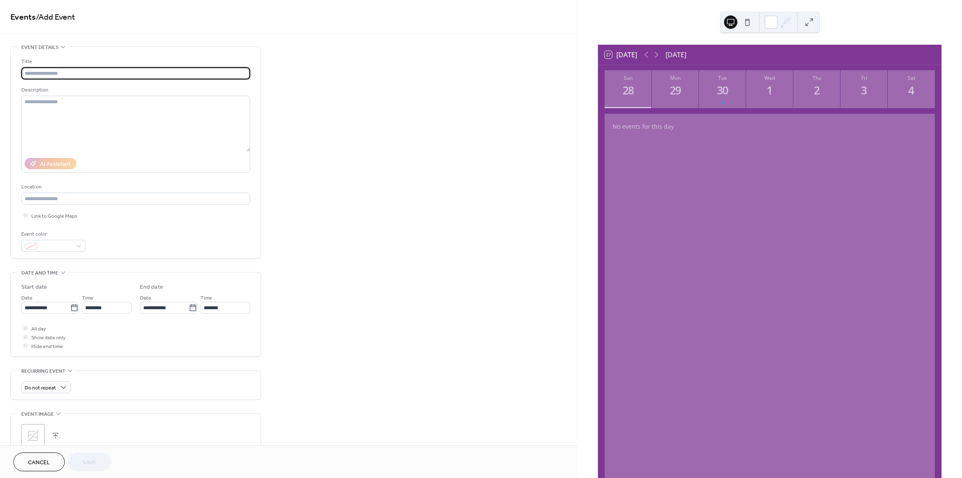
click at [70, 68] on input "text" at bounding box center [135, 73] width 229 height 12
type input "**********"
click at [50, 308] on input "**********" at bounding box center [45, 308] width 49 height 12
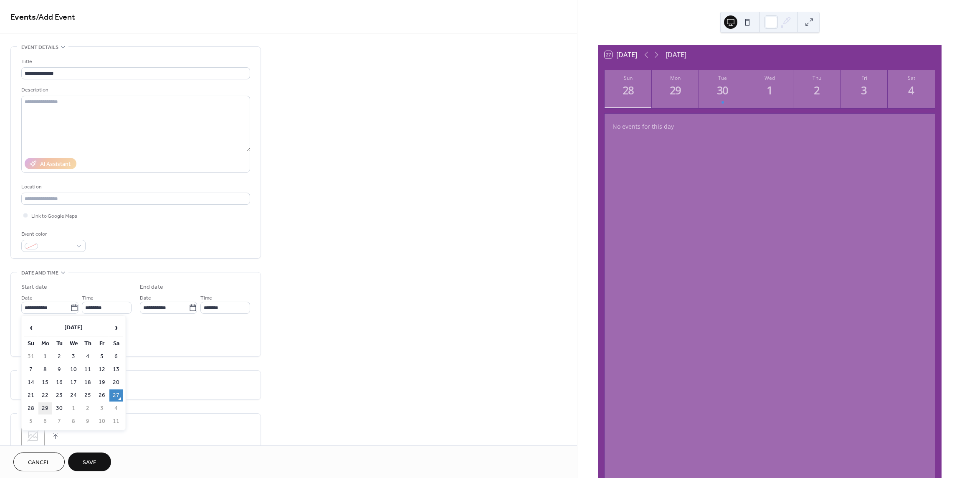
click at [46, 407] on td "29" at bounding box center [44, 408] width 13 height 12
type input "**********"
click at [107, 310] on input "********" at bounding box center [107, 308] width 50 height 12
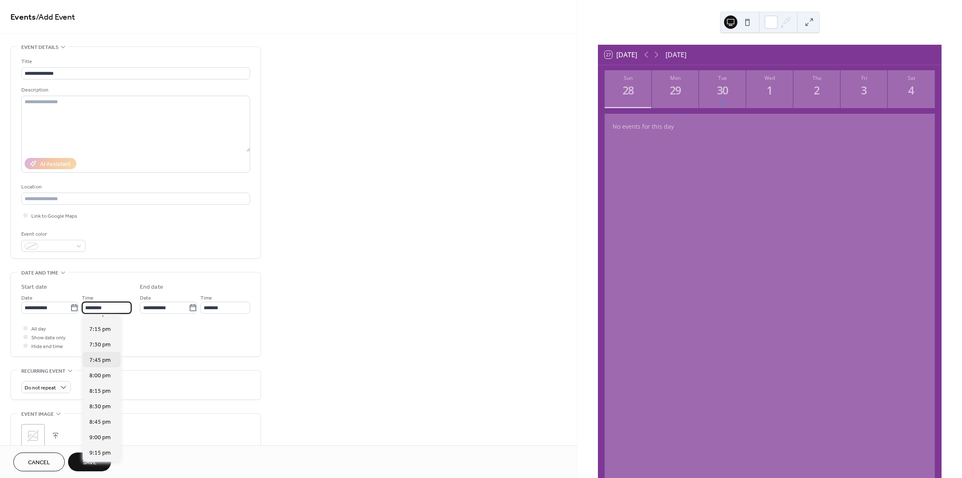
scroll to position [1201, 0]
click at [104, 421] on span "9:00 pm" at bounding box center [99, 420] width 21 height 9
type input "*******"
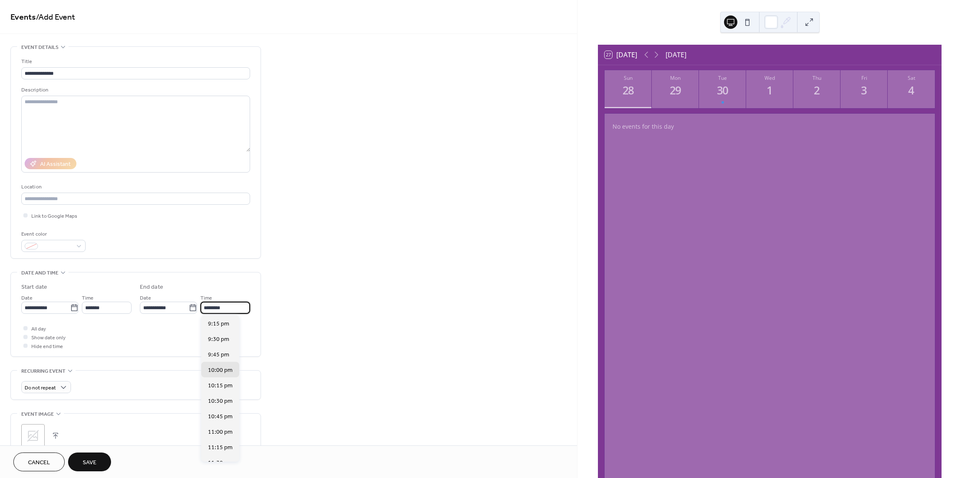
click at [215, 306] on input "********" at bounding box center [225, 308] width 50 height 12
click at [226, 413] on span "10:45 pm" at bounding box center [220, 416] width 25 height 9
type input "********"
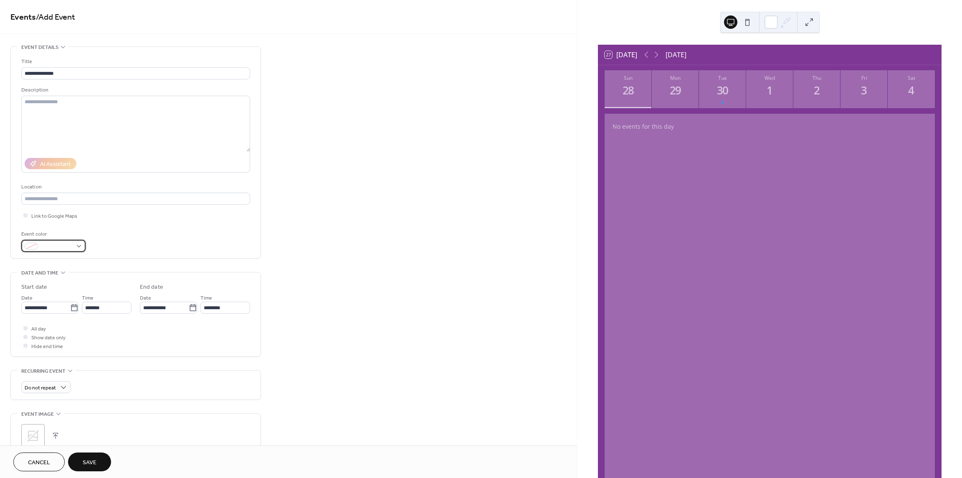
click at [60, 242] on span at bounding box center [56, 246] width 31 height 9
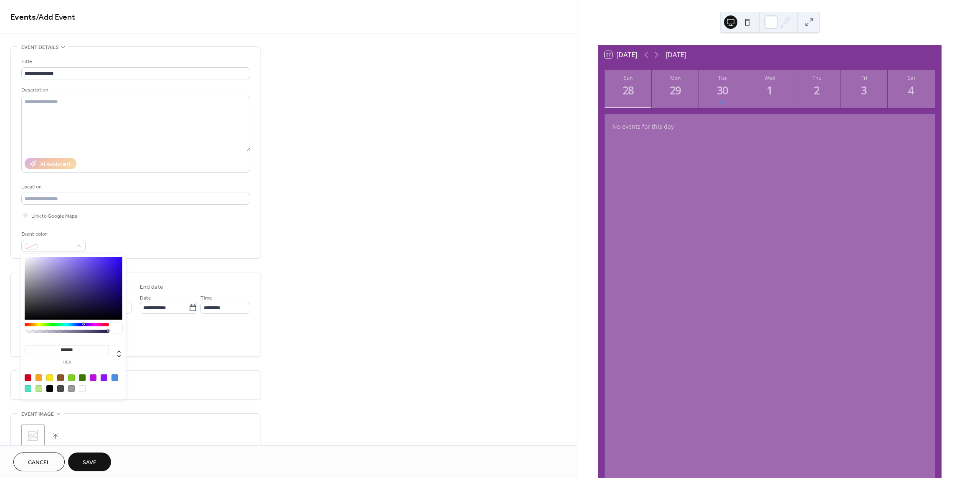
click at [49, 378] on div at bounding box center [49, 377] width 7 height 7
type input "*******"
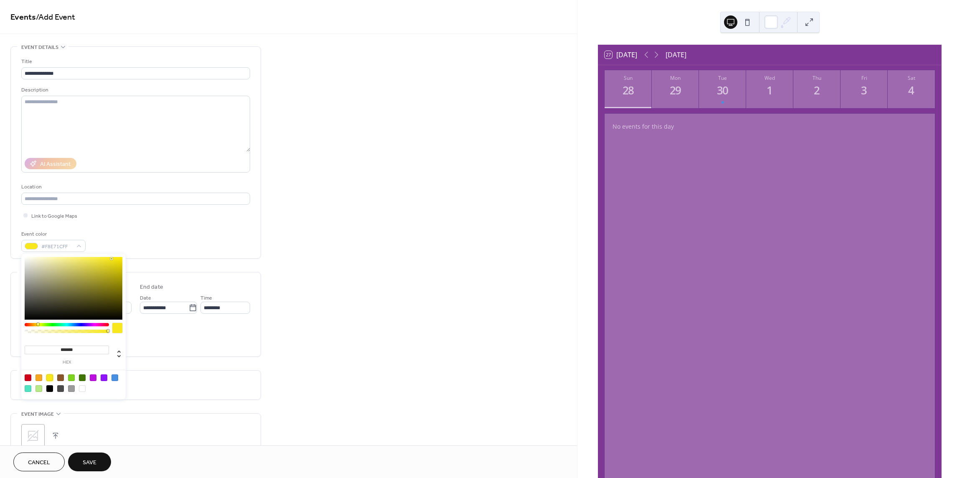
click at [86, 461] on span "Save" at bounding box center [90, 462] width 14 height 9
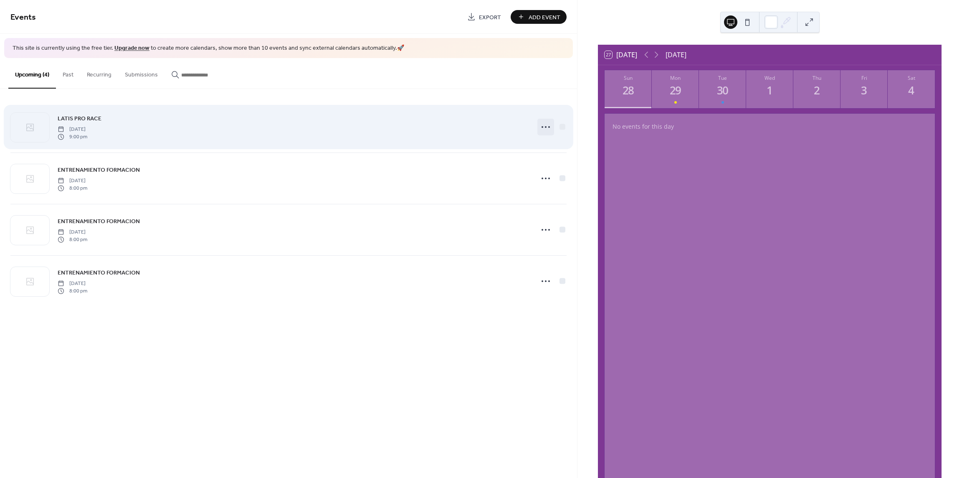
drag, startPoint x: 152, startPoint y: 130, endPoint x: 543, endPoint y: 124, distance: 390.6
click at [543, 124] on icon at bounding box center [545, 126] width 13 height 13
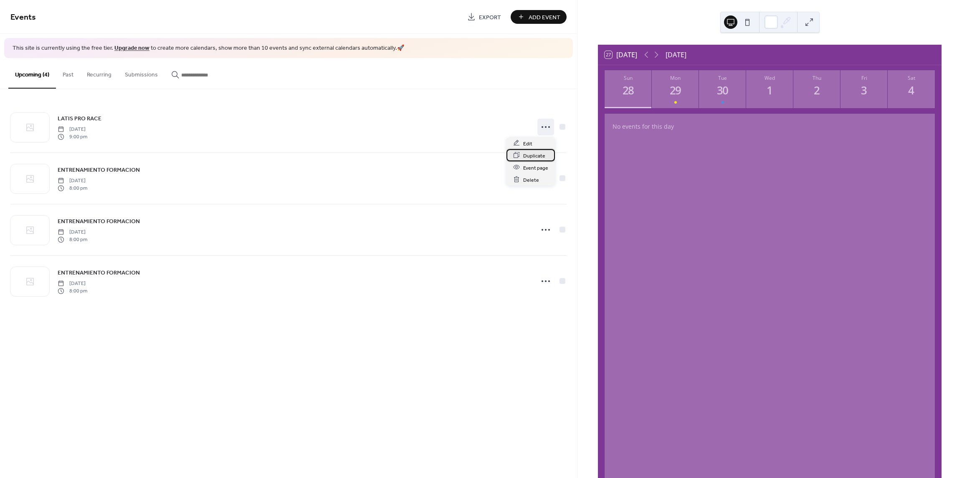
click at [530, 158] on span "Duplicate" at bounding box center [534, 155] width 22 height 9
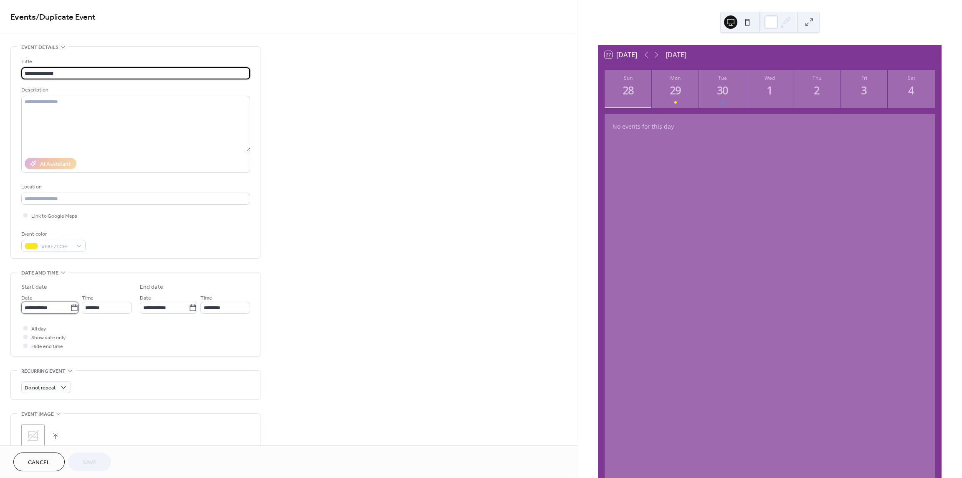
click at [60, 307] on input "**********" at bounding box center [45, 308] width 49 height 12
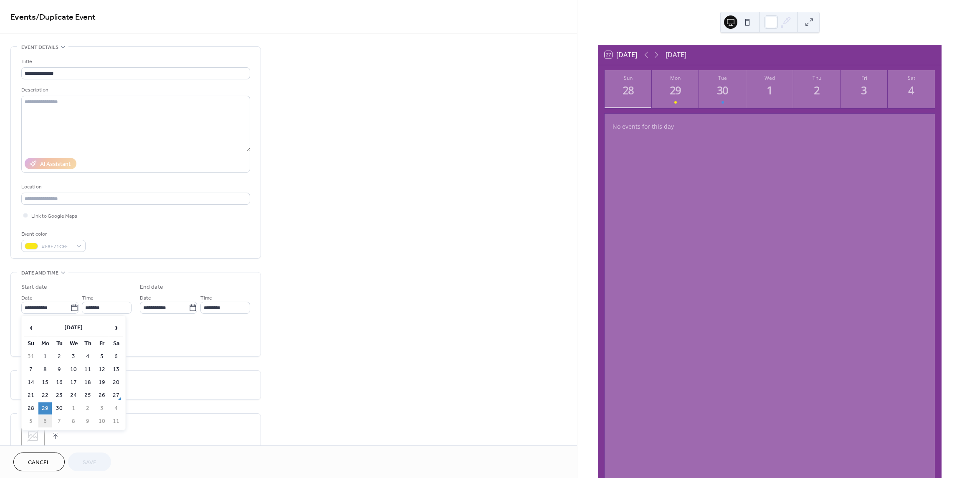
click at [46, 416] on td "6" at bounding box center [44, 421] width 13 height 12
type input "**********"
click at [78, 458] on button "Save" at bounding box center [89, 461] width 43 height 19
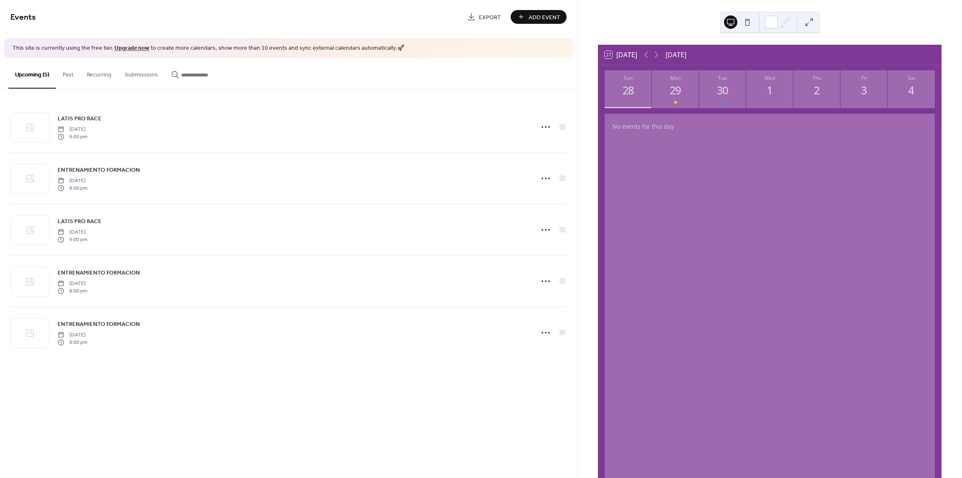
click at [904, 18] on div "27 Today September 2025 Sun 28 Mon 29 Tue 30 Wed 1 Thu 2 Fri 3 Sat 4 No events …" at bounding box center [770, 239] width 385 height 478
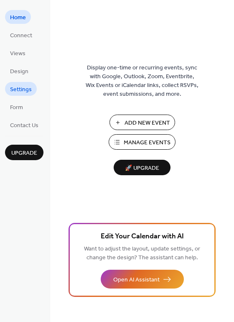
click at [27, 90] on span "Settings" at bounding box center [21, 89] width 22 height 9
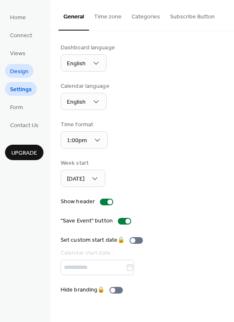
click at [24, 71] on span "Design" at bounding box center [19, 71] width 18 height 9
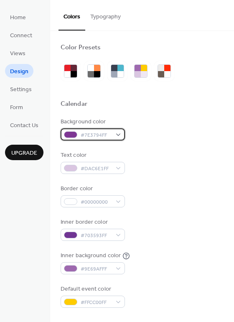
click at [119, 138] on div "#7E3794FF" at bounding box center [93, 134] width 64 height 12
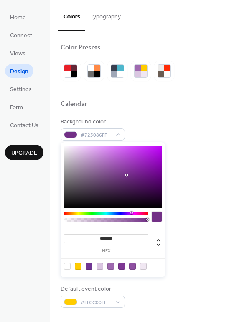
type input "*******"
drag, startPoint x: 125, startPoint y: 171, endPoint x: 130, endPoint y: 179, distance: 9.4
click at [130, 179] on div at bounding box center [130, 179] width 2 height 2
click at [199, 180] on div "Background color #622675FF Text color #DAC6E1FF Border color #00000000 Inner bo…" at bounding box center [142, 212] width 163 height 190
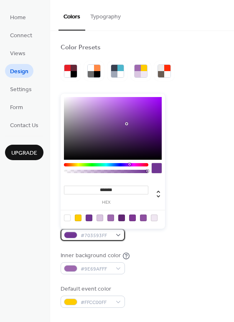
click at [102, 231] on span "#703593FF" at bounding box center [96, 235] width 31 height 9
click at [89, 218] on div at bounding box center [89, 217] width 7 height 7
click at [122, 218] on div at bounding box center [121, 217] width 7 height 7
type input "*******"
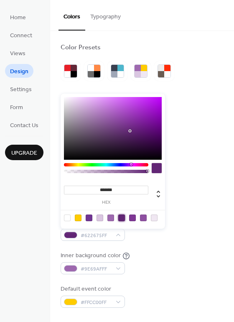
click at [183, 231] on div "Inner border color #622675FF" at bounding box center [142, 229] width 163 height 23
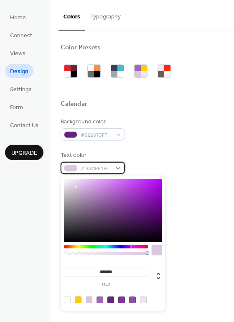
click at [114, 170] on div "#DAC6E1FF" at bounding box center [93, 168] width 64 height 12
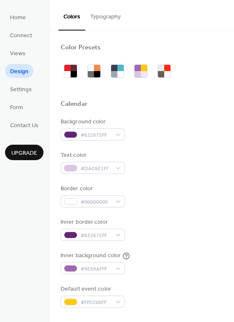
click at [152, 144] on div "Background color #622675FF Text color #DAC6E1FF Border color #00000000 Inner bo…" at bounding box center [142, 212] width 163 height 190
click at [22, 94] on span "Settings" at bounding box center [21, 89] width 22 height 9
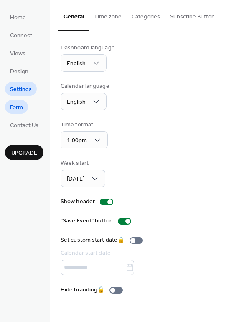
click at [21, 109] on span "Form" at bounding box center [16, 107] width 13 height 9
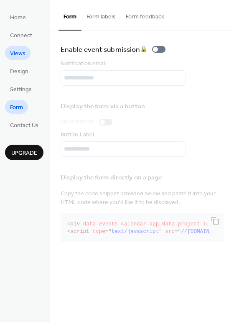
click at [20, 56] on span "Views" at bounding box center [17, 53] width 15 height 9
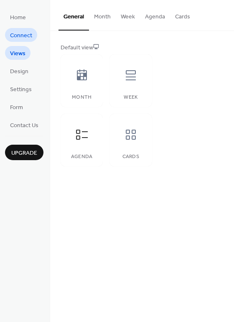
click at [21, 40] on span "Connect" at bounding box center [21, 35] width 22 height 9
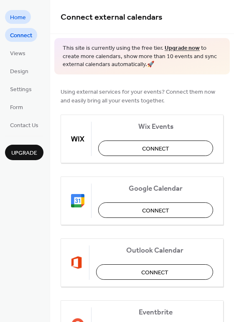
click at [21, 10] on link "Home" at bounding box center [18, 17] width 26 height 14
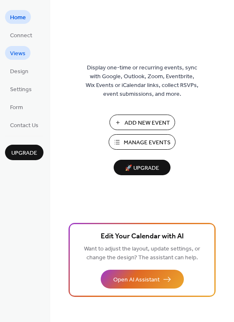
click at [15, 50] on span "Views" at bounding box center [17, 53] width 15 height 9
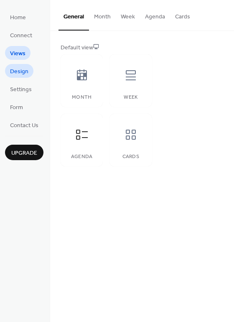
click at [19, 67] on span "Design" at bounding box center [19, 71] width 18 height 9
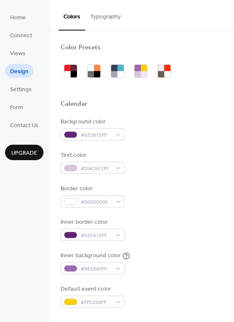
click at [105, 19] on button "Typography" at bounding box center [105, 15] width 41 height 30
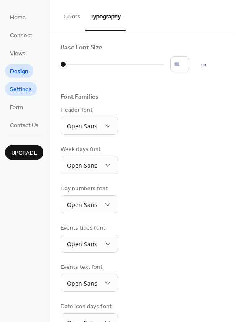
click at [21, 85] on span "Settings" at bounding box center [21, 89] width 22 height 9
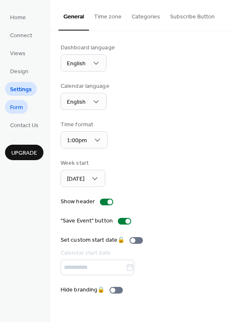
click at [25, 105] on link "Form" at bounding box center [16, 107] width 23 height 14
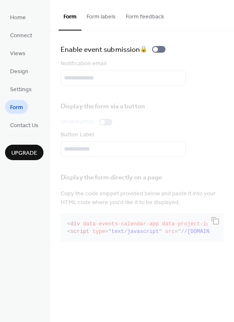
click at [98, 18] on button "Form labels" at bounding box center [100, 15] width 39 height 30
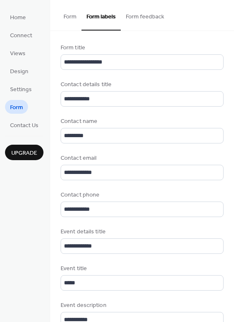
click at [140, 17] on button "Form feedback" at bounding box center [145, 15] width 48 height 30
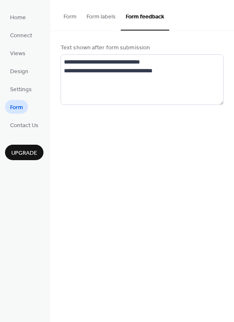
click at [73, 14] on button "Form" at bounding box center [69, 15] width 23 height 30
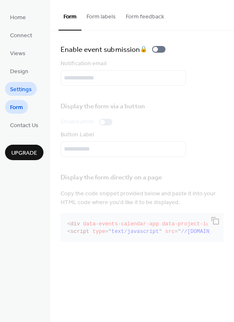
click at [29, 90] on span "Settings" at bounding box center [21, 89] width 22 height 9
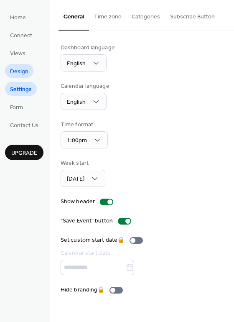
click at [24, 67] on span "Design" at bounding box center [19, 71] width 18 height 9
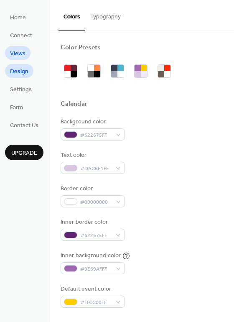
click at [25, 55] on link "Views" at bounding box center [17, 53] width 25 height 14
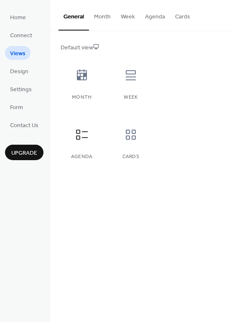
click at [85, 48] on div "Default view" at bounding box center [141, 47] width 161 height 9
click at [19, 29] on link "Connect" at bounding box center [21, 35] width 32 height 14
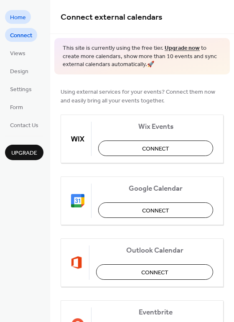
click at [19, 15] on span "Home" at bounding box center [18, 17] width 16 height 9
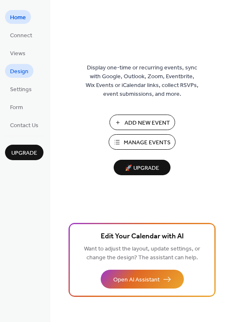
click at [19, 67] on span "Design" at bounding box center [19, 71] width 18 height 9
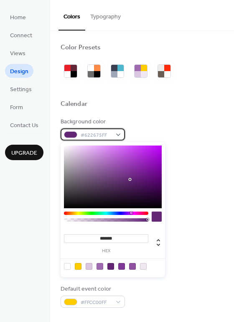
click at [114, 133] on div "#622675FF" at bounding box center [93, 134] width 64 height 12
drag, startPoint x: 147, startPoint y: 221, endPoint x: 121, endPoint y: 220, distance: 26.3
click at [121, 221] on div at bounding box center [106, 219] width 84 height 3
type input "**"
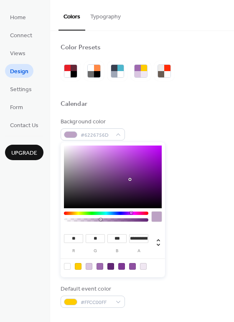
drag, startPoint x: 147, startPoint y: 219, endPoint x: 98, endPoint y: 221, distance: 49.3
click at [99, 221] on div at bounding box center [106, 219] width 82 height 3
drag, startPoint x: 98, startPoint y: 221, endPoint x: 90, endPoint y: 220, distance: 7.6
click at [91, 221] on div at bounding box center [106, 219] width 82 height 3
type input "**********"
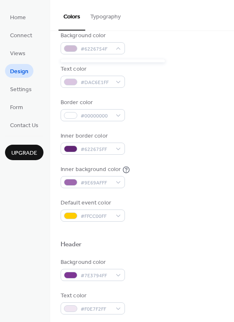
scroll to position [42, 0]
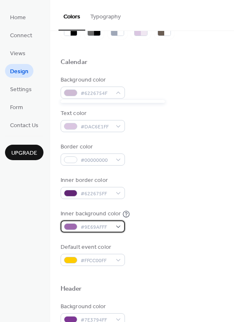
click at [102, 221] on div "#9E69AFFF" at bounding box center [93, 226] width 64 height 12
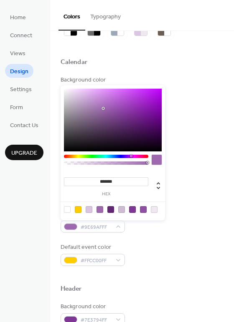
type input "***"
click at [106, 162] on div at bounding box center [106, 162] width 82 height 3
click at [104, 292] on div "Header" at bounding box center [142, 289] width 163 height 11
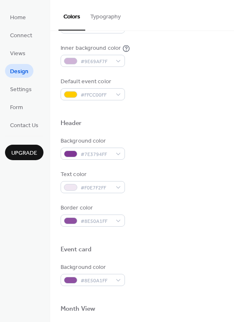
scroll to position [209, 0]
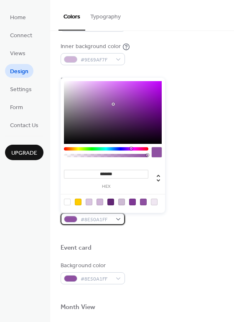
click at [72, 216] on div at bounding box center [70, 219] width 13 height 7
type input "***"
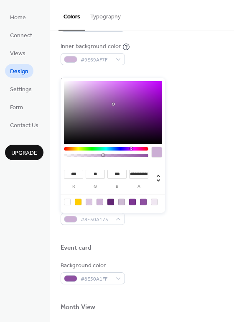
click at [103, 156] on div at bounding box center [106, 155] width 82 height 3
type input "**********"
click at [107, 155] on div at bounding box center [106, 155] width 82 height 3
click at [144, 238] on div at bounding box center [142, 234] width 163 height 19
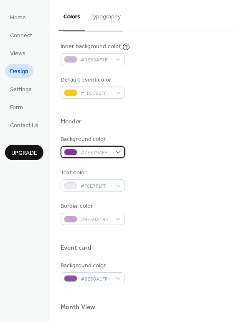
click at [73, 152] on div at bounding box center [70, 152] width 13 height 7
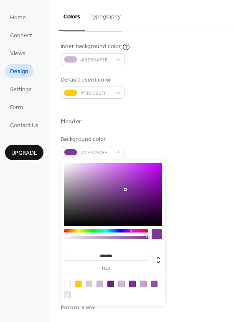
type input "***"
click at [104, 238] on div at bounding box center [106, 237] width 82 height 3
click at [198, 267] on div "Background color #8E50A1FF" at bounding box center [142, 272] width 163 height 23
